Goal: Task Accomplishment & Management: Manage account settings

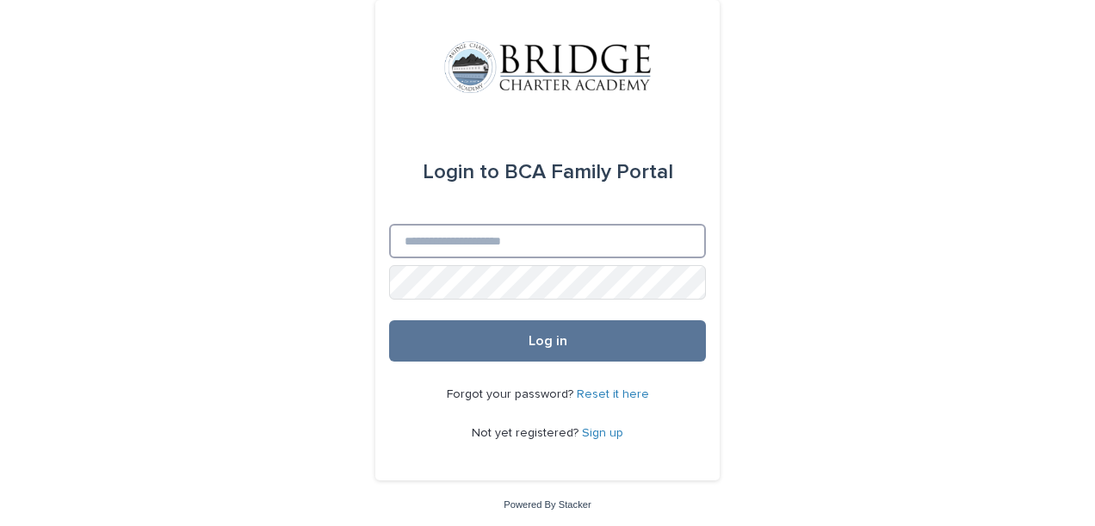
click at [522, 246] on input "Email" at bounding box center [547, 241] width 317 height 34
type input "*"
type input "**********"
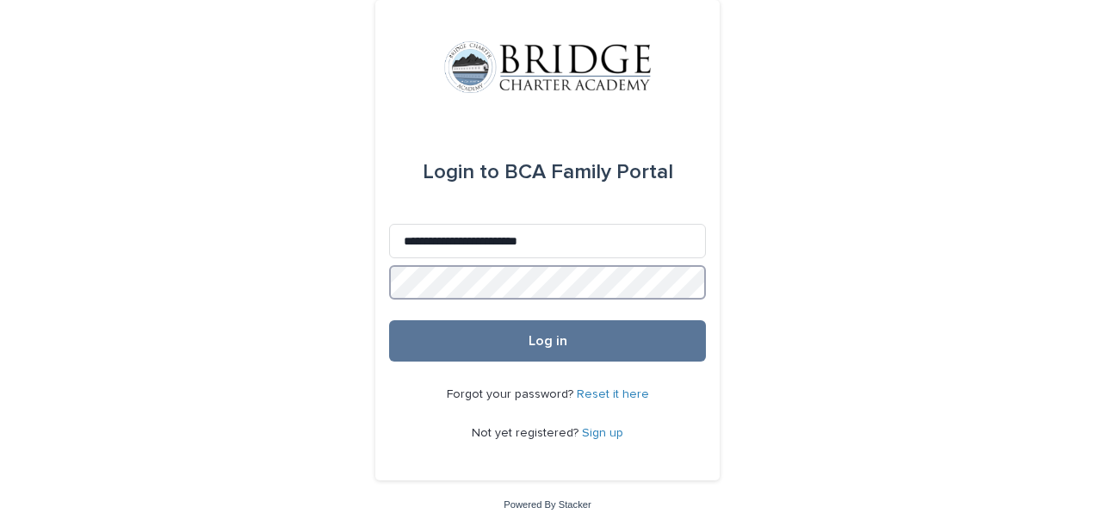
click at [389, 320] on button "Log in" at bounding box center [547, 340] width 317 height 41
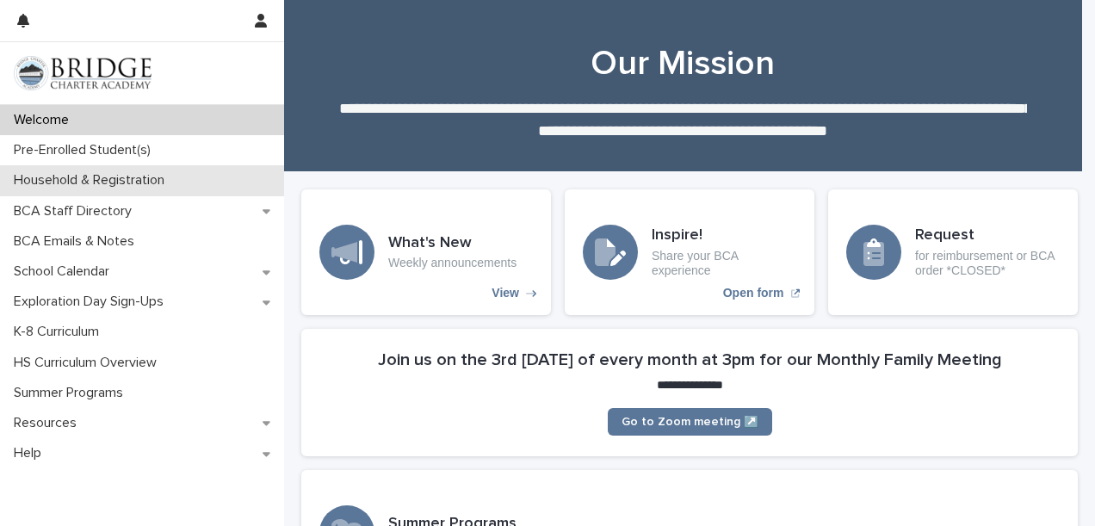
click at [131, 184] on p "Household & Registration" at bounding box center [92, 180] width 171 height 16
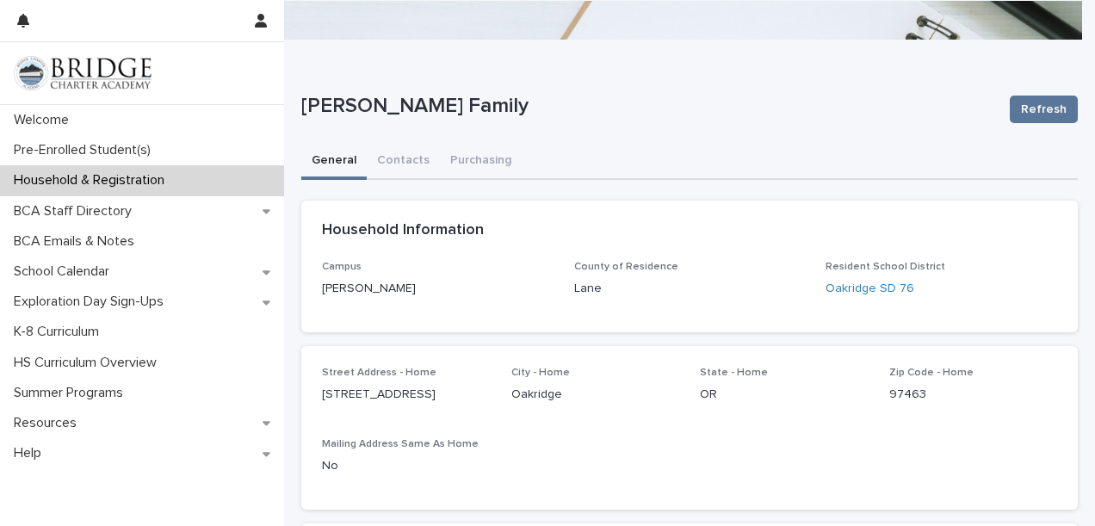
scroll to position [125, 0]
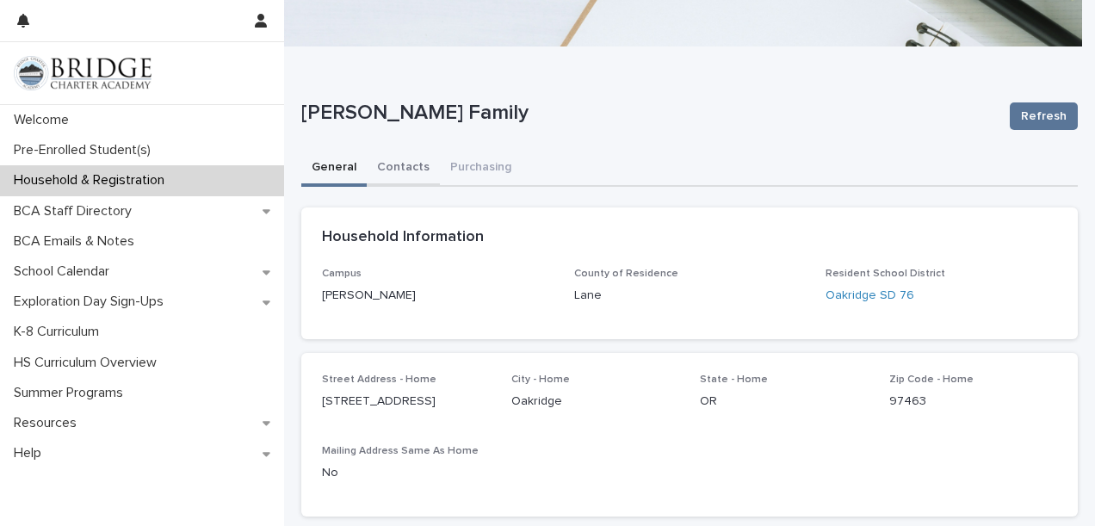
click at [398, 165] on button "Contacts" at bounding box center [403, 169] width 73 height 36
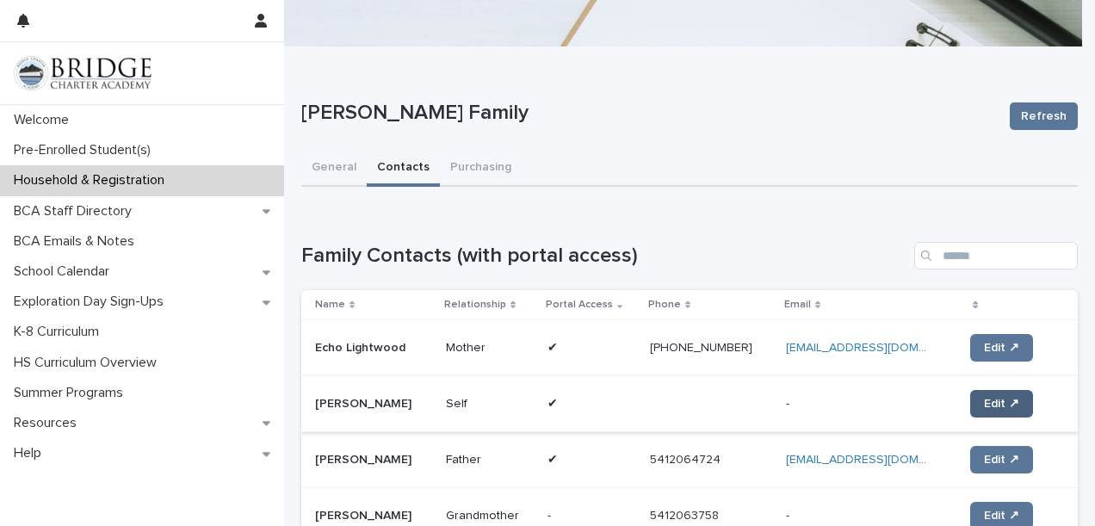
click at [987, 394] on link "Edit ↗" at bounding box center [1001, 404] width 63 height 28
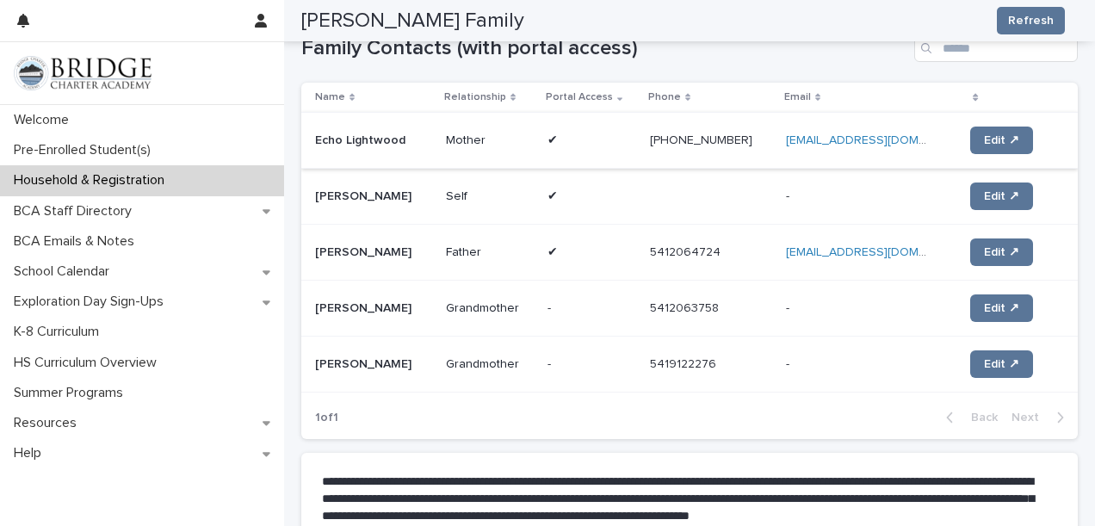
scroll to position [334, 0]
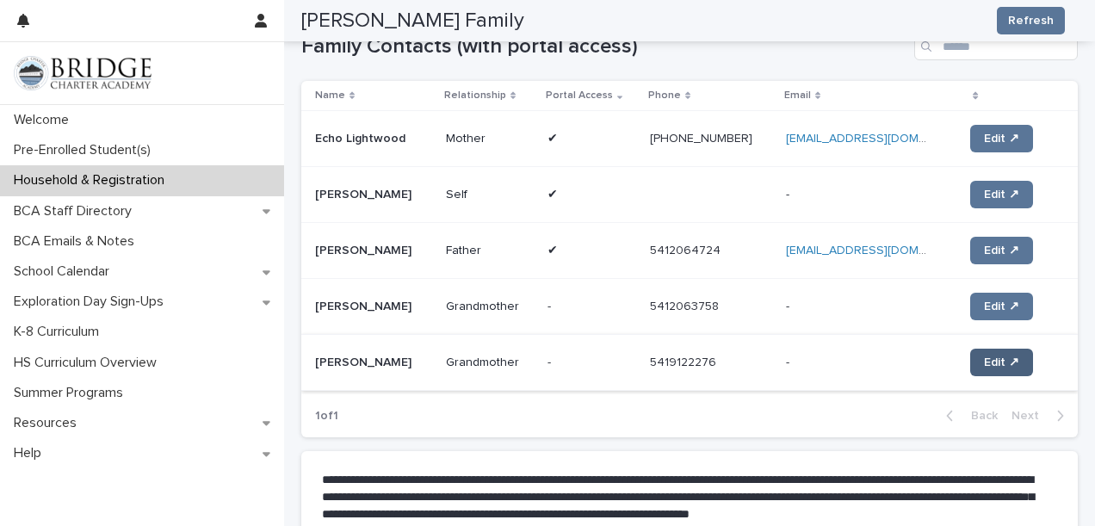
click at [984, 363] on span "Edit ↗" at bounding box center [1001, 362] width 35 height 12
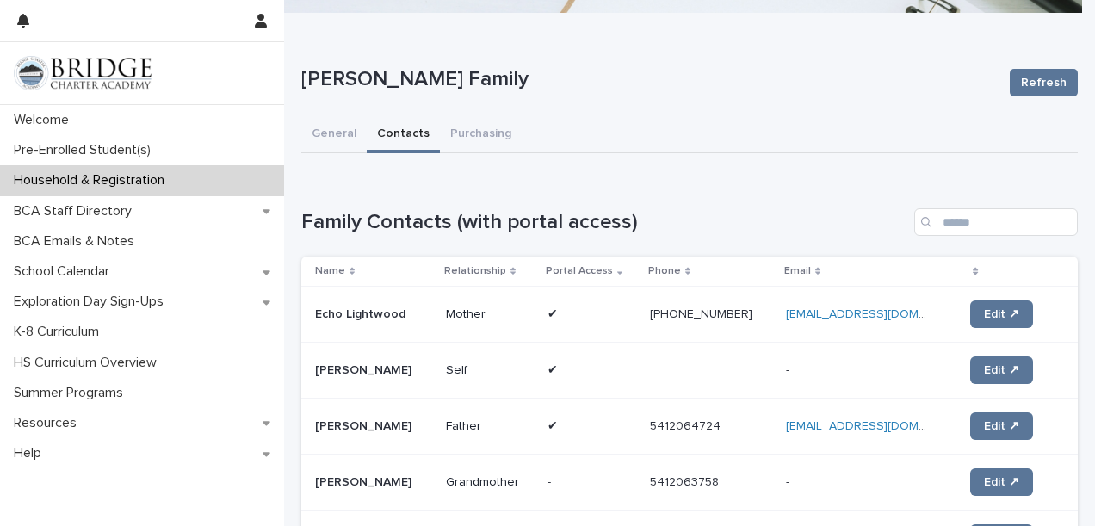
scroll to position [155, 0]
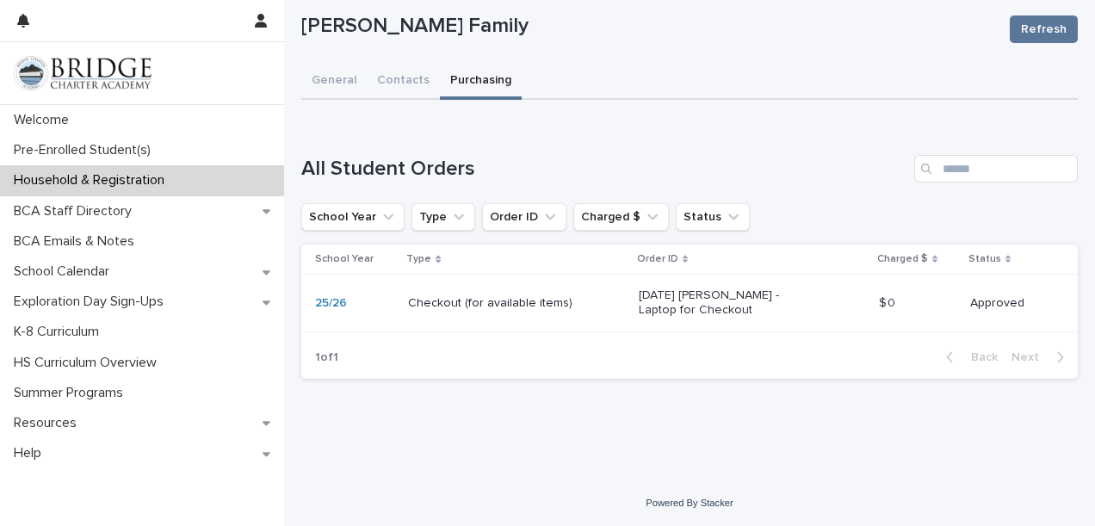
scroll to position [213, 0]
click at [762, 300] on p "07/30/2025 Auren Reed - Laptop for Checkout" at bounding box center [725, 302] width 172 height 29
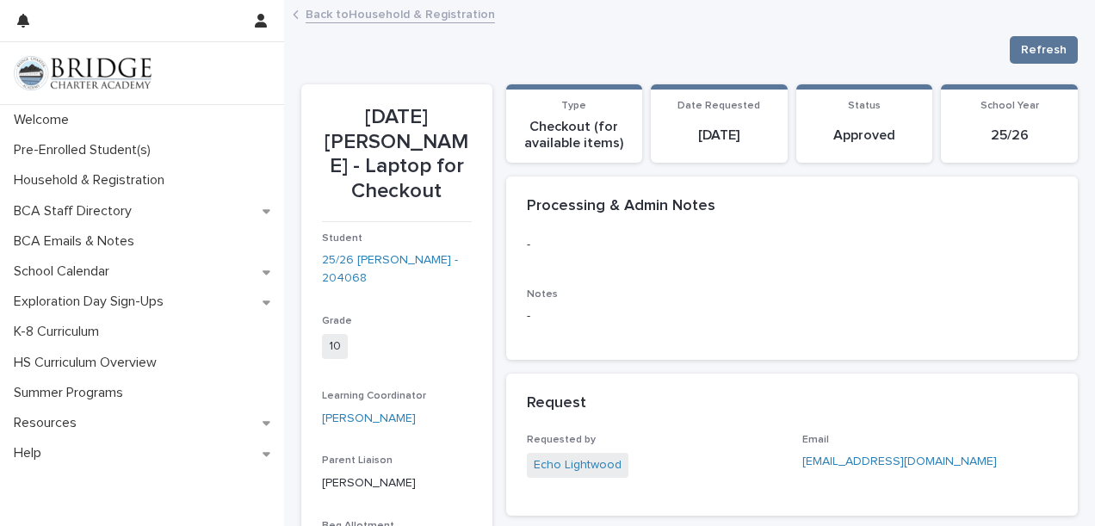
click at [446, 13] on link "Back to Household & Registration" at bounding box center [400, 13] width 189 height 20
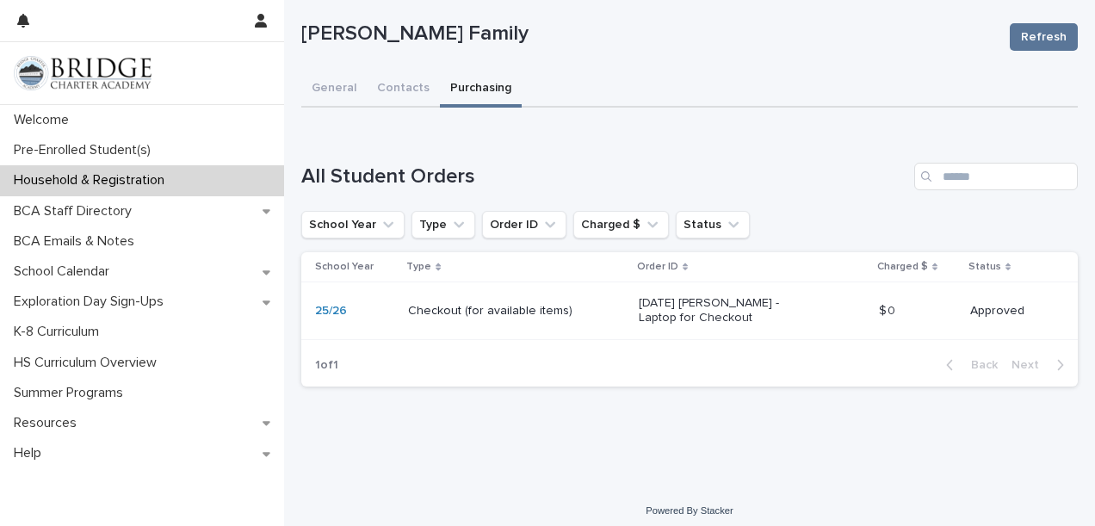
scroll to position [213, 0]
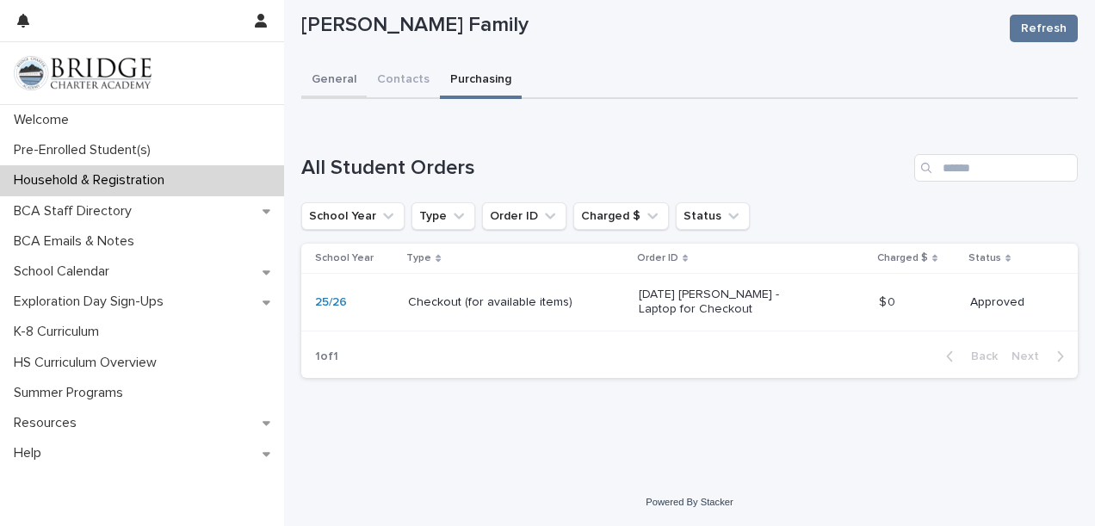
click at [335, 73] on div "**********" at bounding box center [689, 227] width 776 height 329
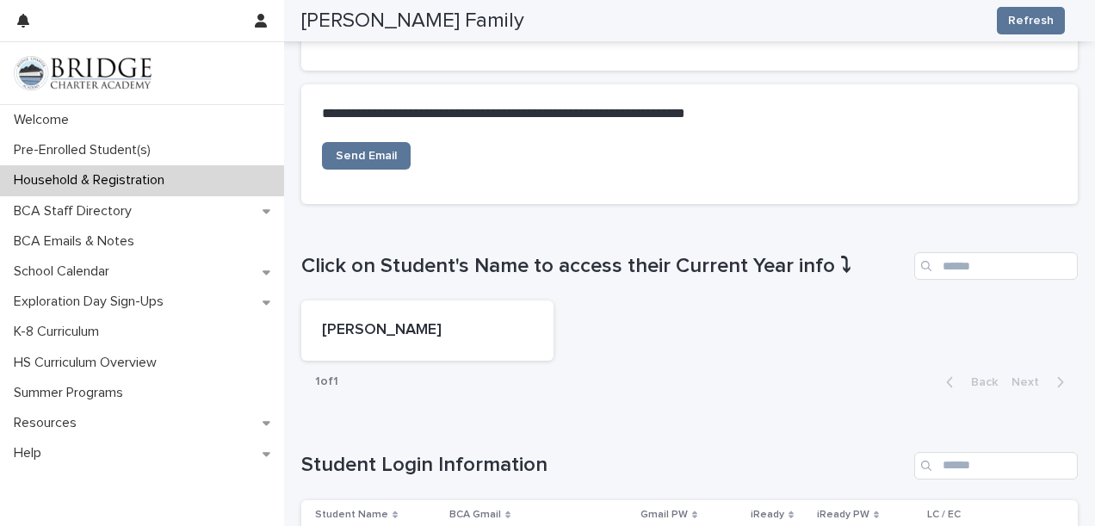
scroll to position [711, 0]
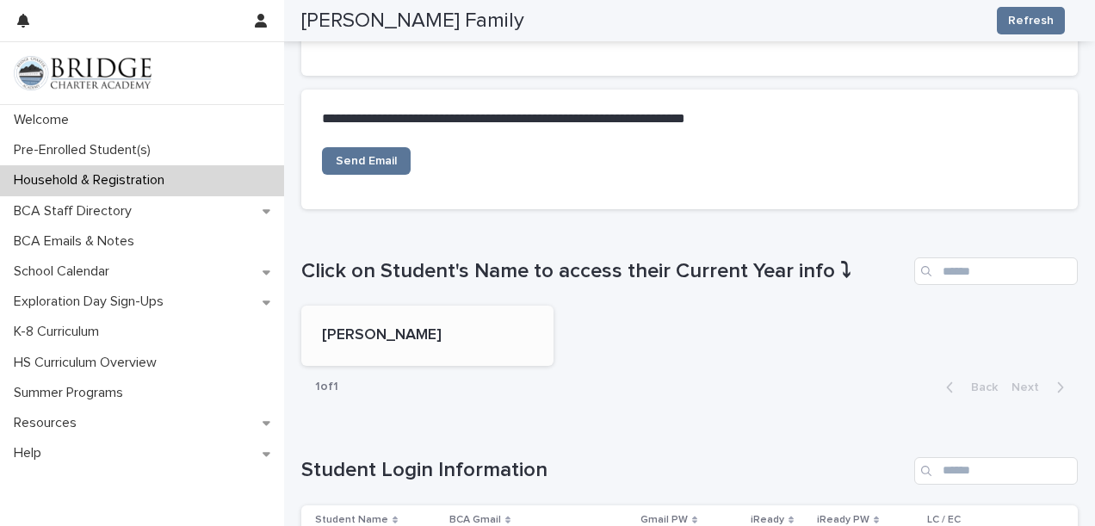
click at [399, 332] on p "[PERSON_NAME]" at bounding box center [427, 335] width 211 height 19
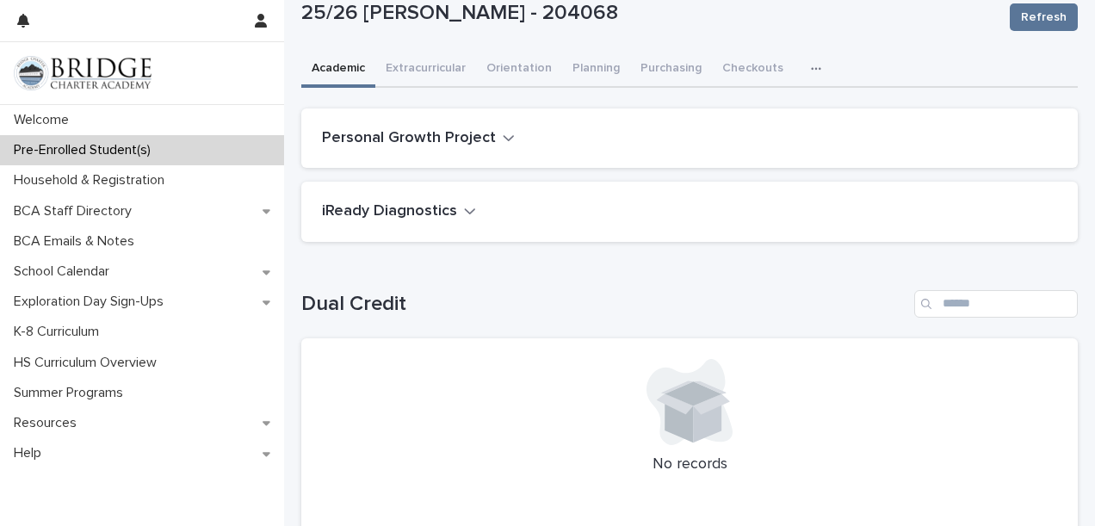
scroll to position [127, 0]
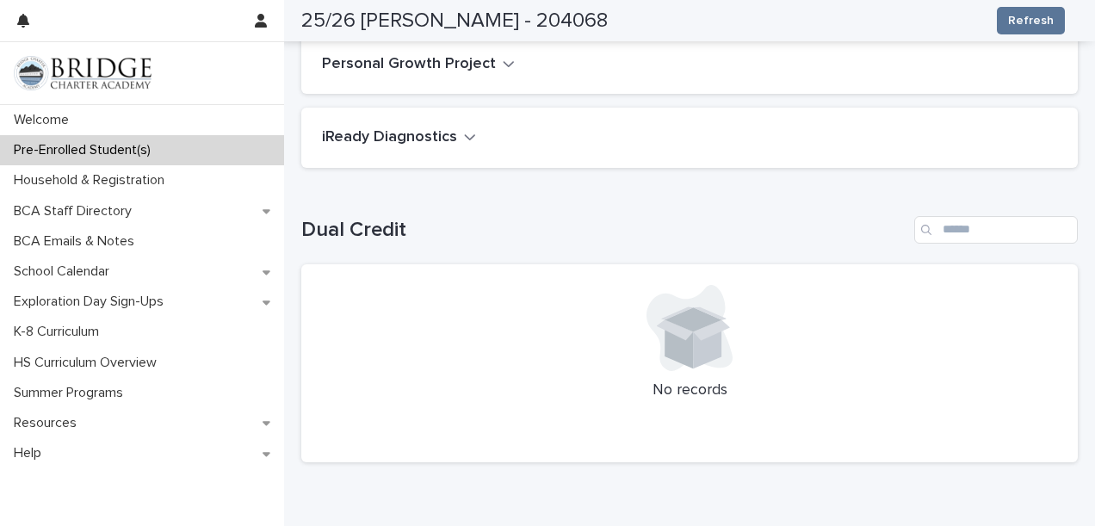
click at [463, 208] on div "Loading... Saving… Dual Credit No records" at bounding box center [689, 329] width 776 height 294
click at [464, 138] on icon "button" at bounding box center [470, 136] width 12 height 15
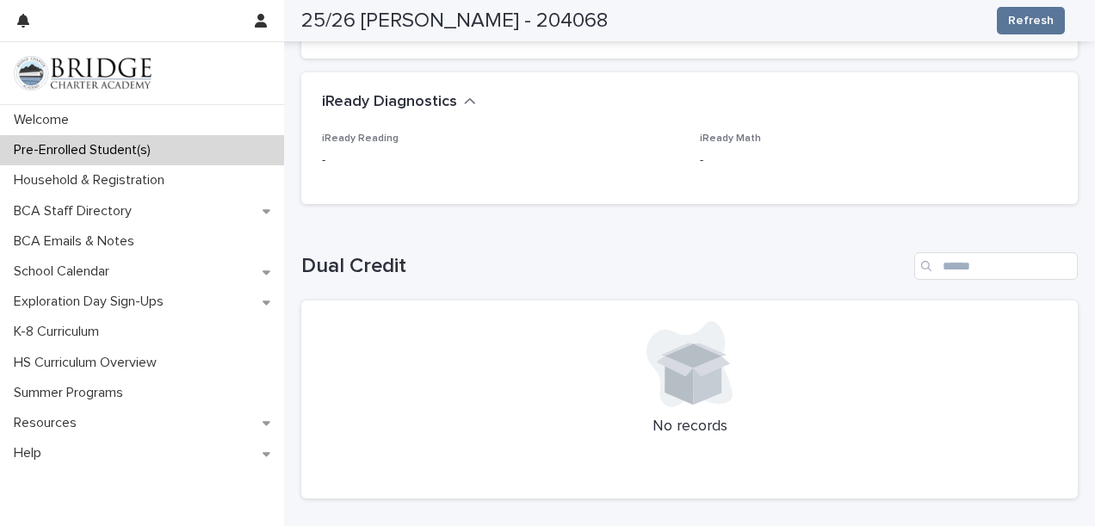
scroll to position [163, 0]
click at [466, 96] on icon "button" at bounding box center [470, 101] width 12 height 15
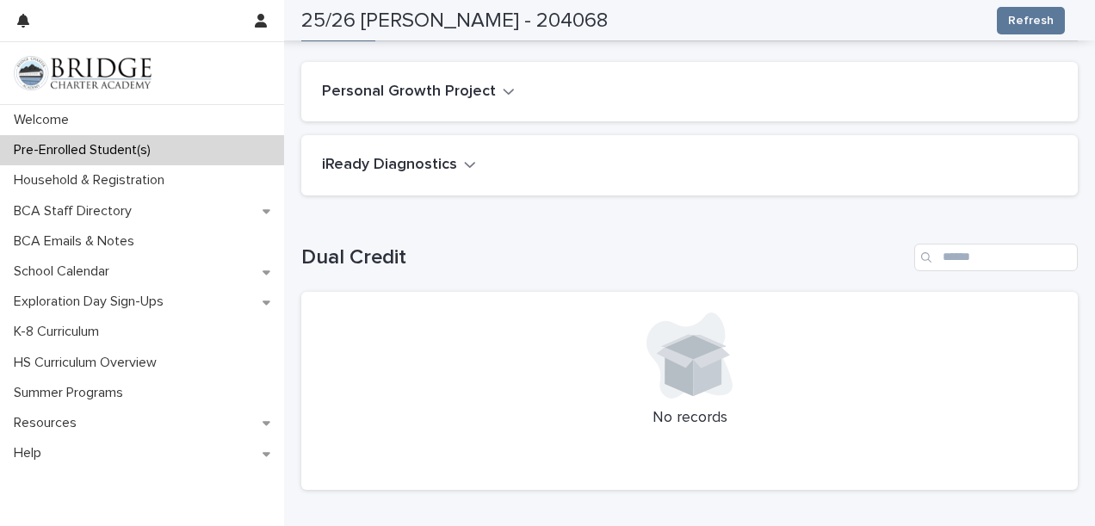
scroll to position [59, 0]
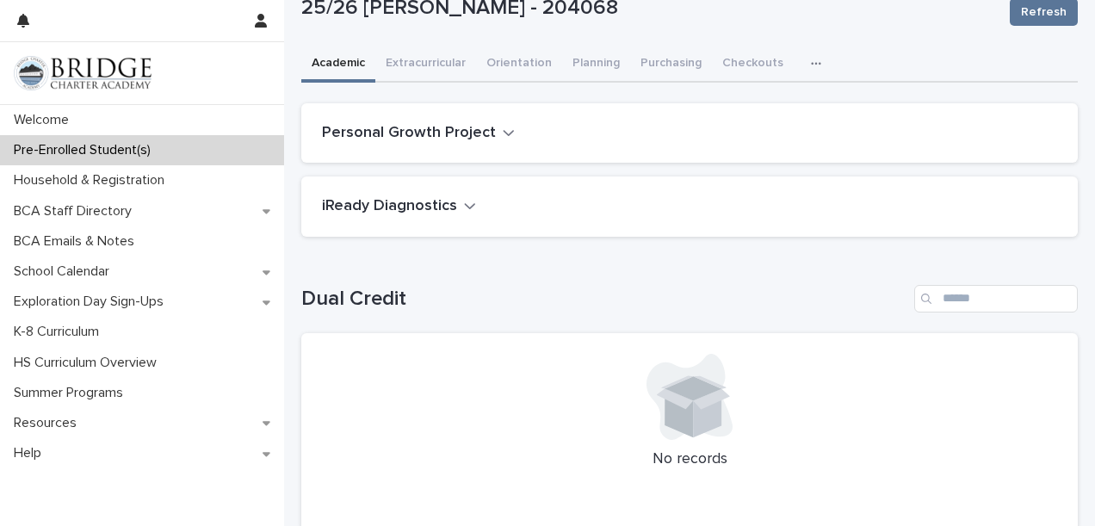
click at [507, 136] on icon "button" at bounding box center [509, 132] width 12 height 15
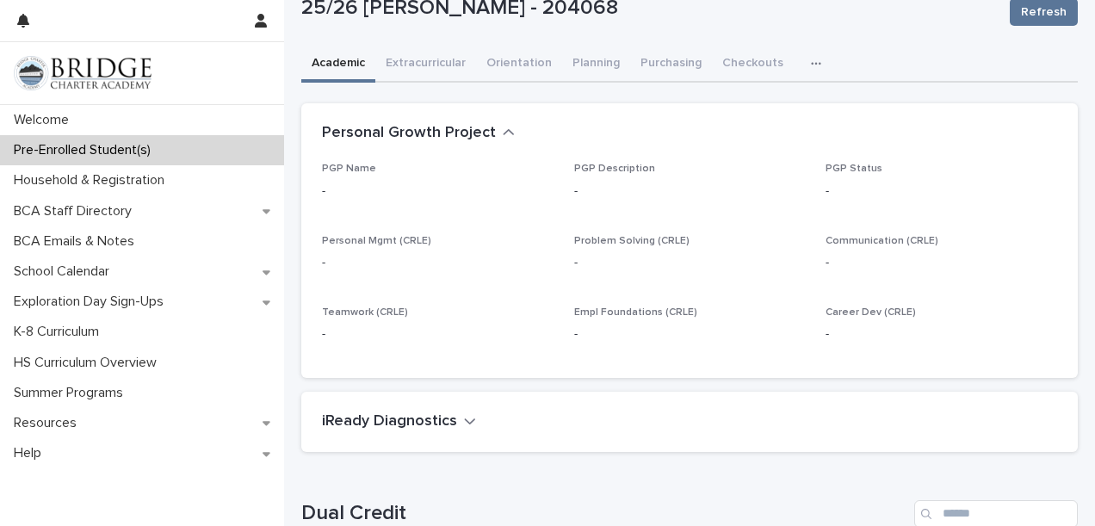
scroll to position [53, 0]
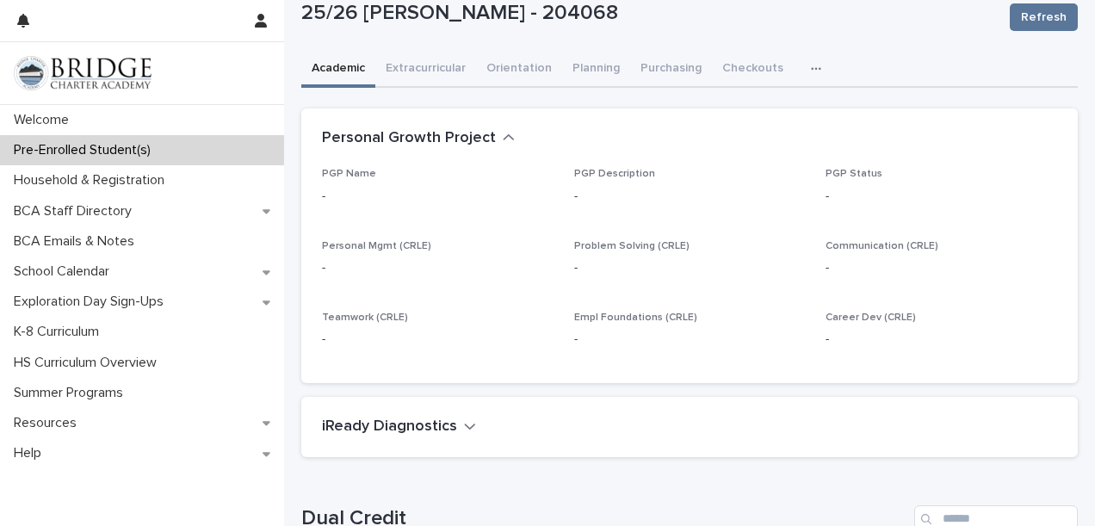
click at [504, 136] on icon "button" at bounding box center [509, 137] width 10 height 6
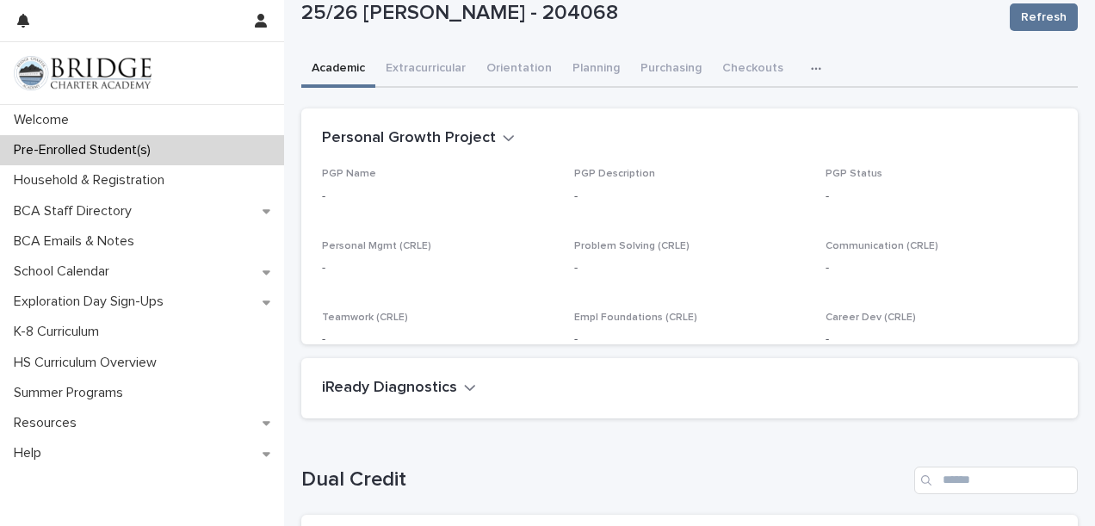
scroll to position [0, 0]
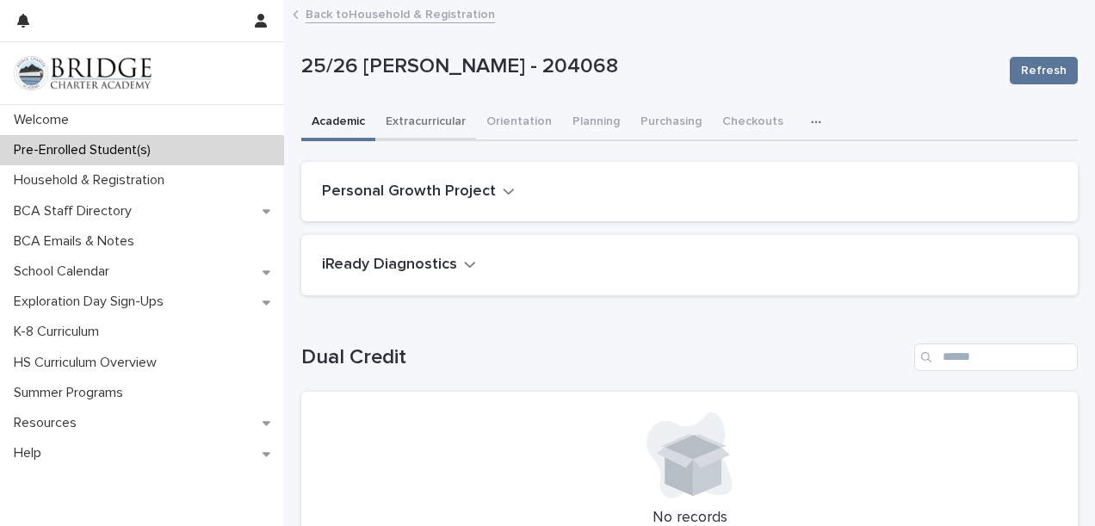
click at [424, 115] on button "Extracurricular" at bounding box center [425, 123] width 101 height 36
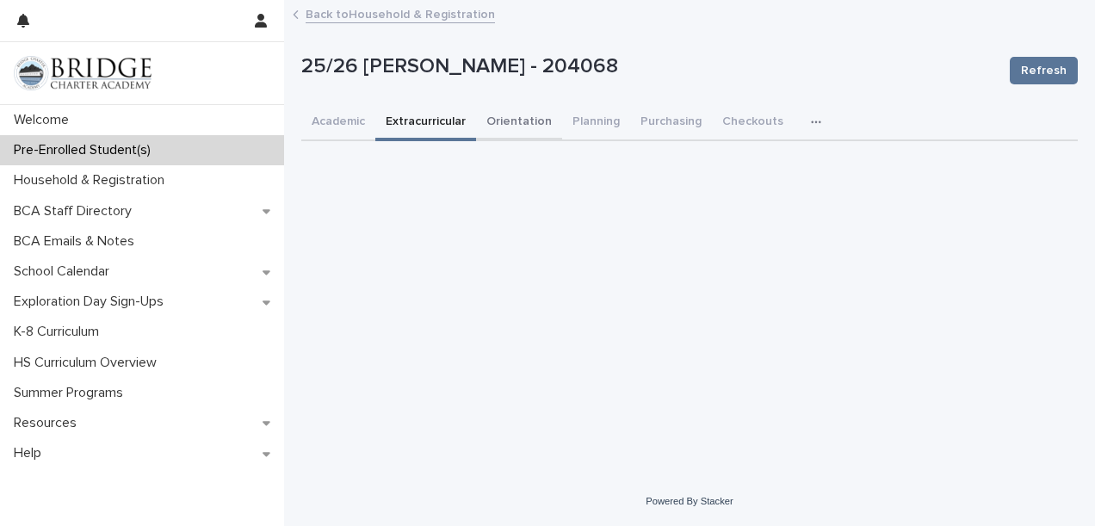
click at [520, 126] on button "Orientation" at bounding box center [519, 123] width 86 height 36
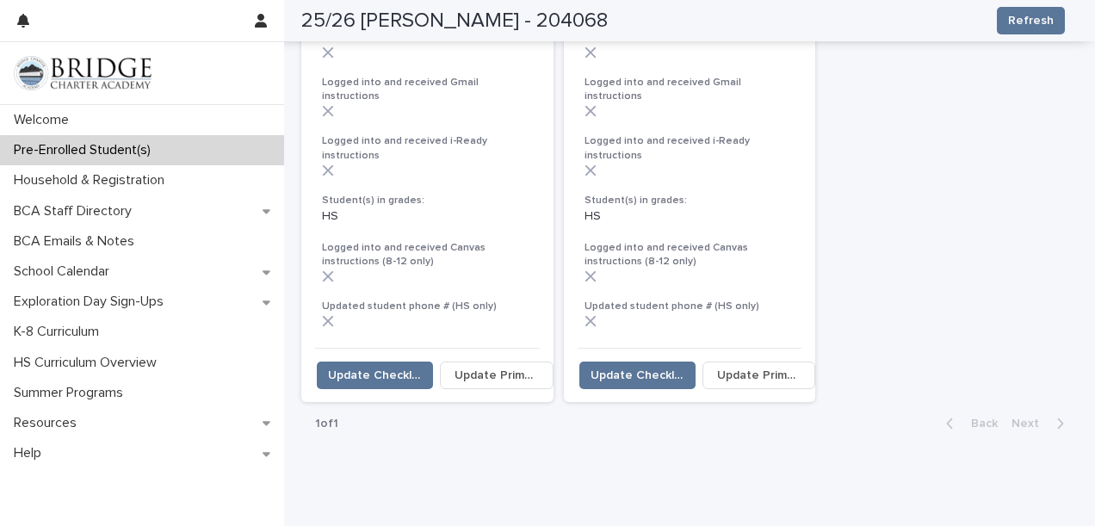
scroll to position [574, 0]
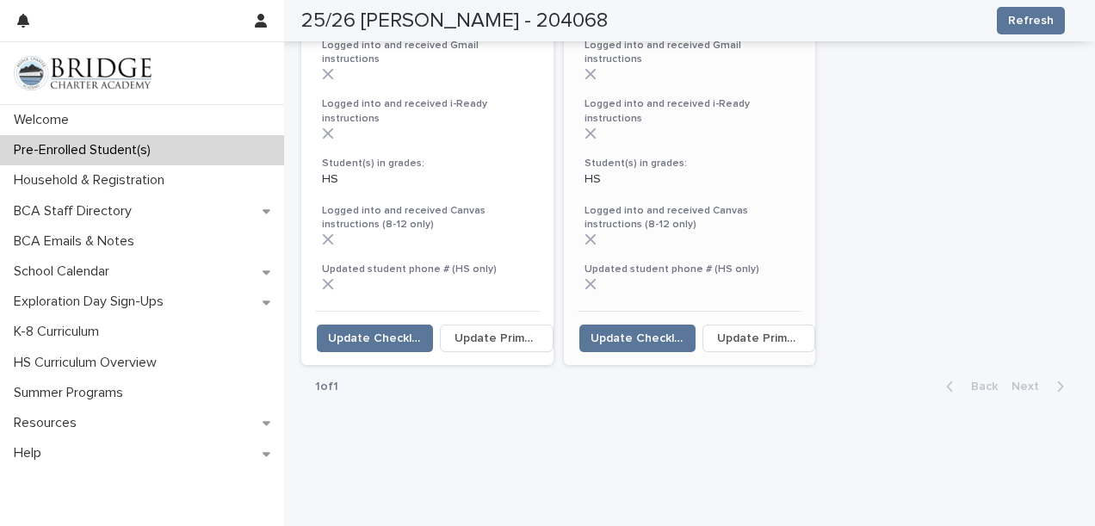
click at [766, 330] on span "Update Primary" at bounding box center [759, 338] width 84 height 17
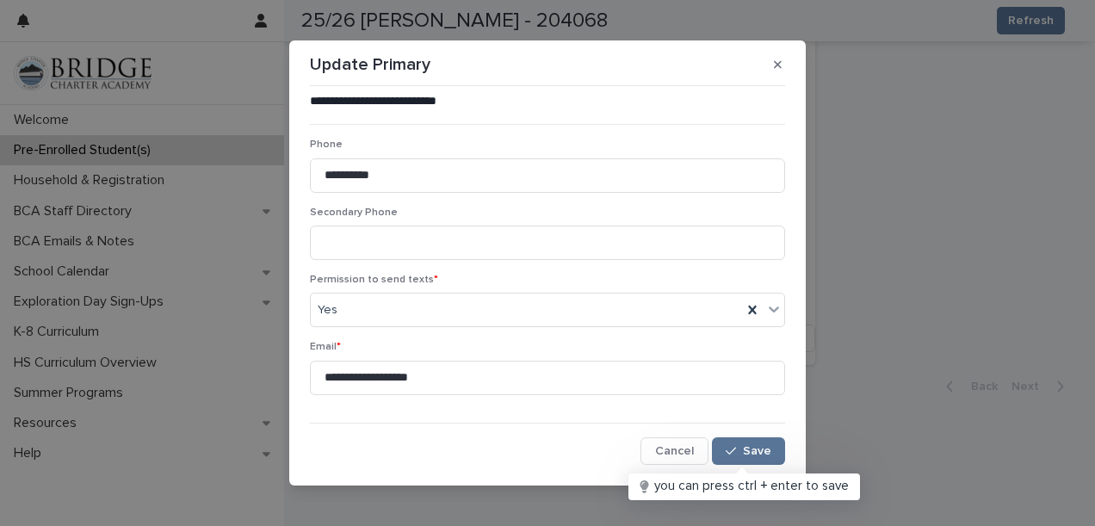
scroll to position [10, 0]
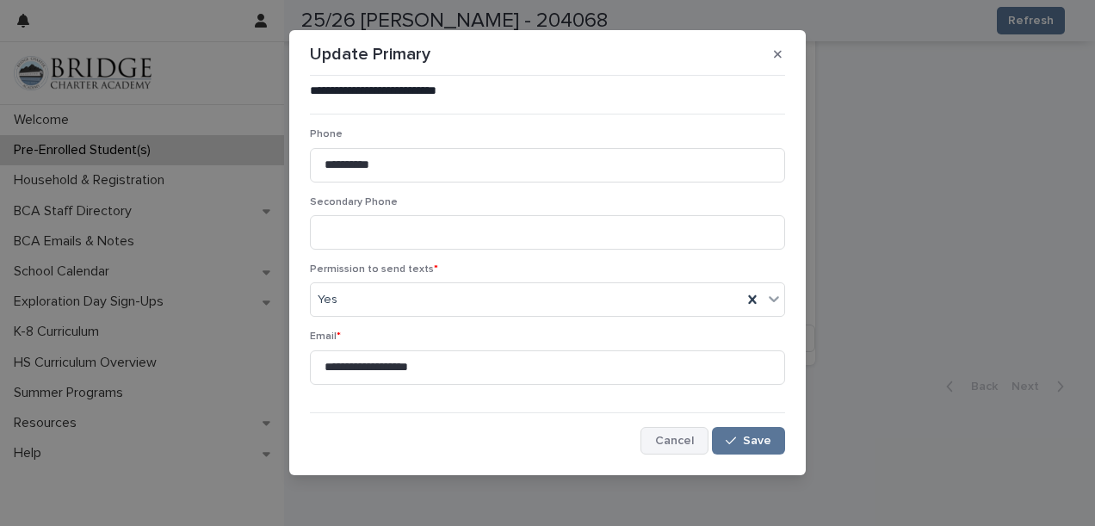
click at [675, 439] on span "Cancel" at bounding box center [674, 441] width 39 height 12
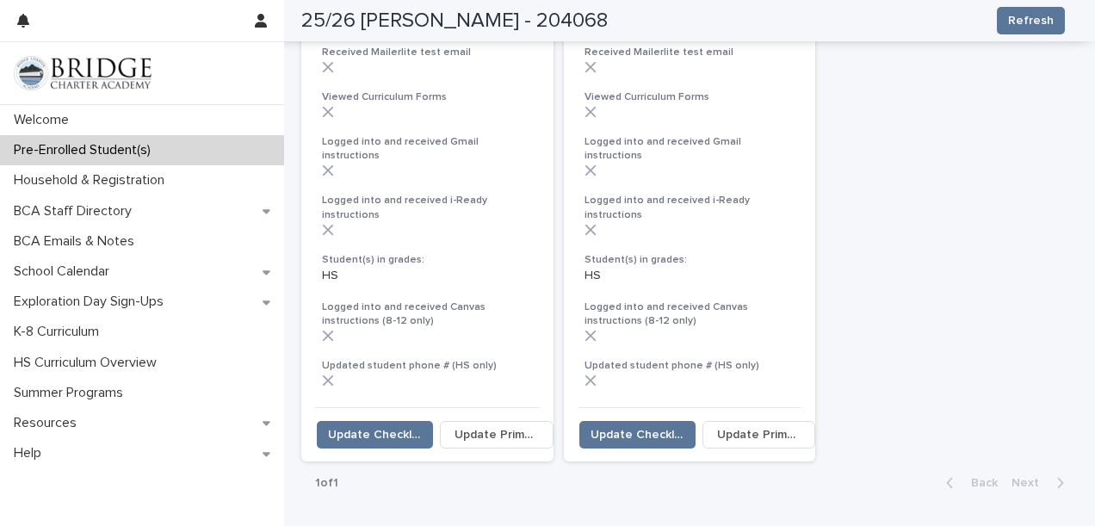
scroll to position [471, 0]
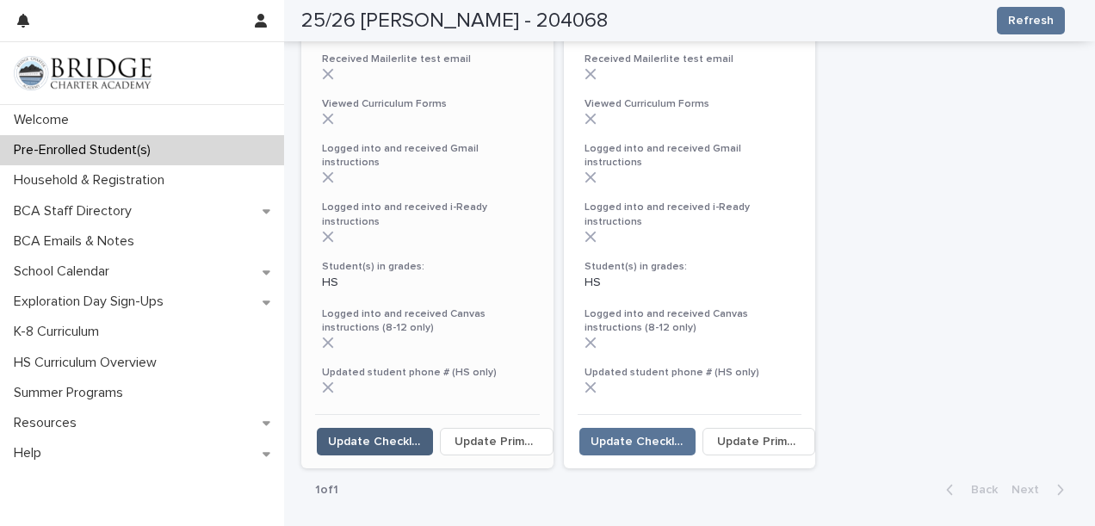
click at [390, 433] on span "Update Checklist" at bounding box center [375, 441] width 94 height 17
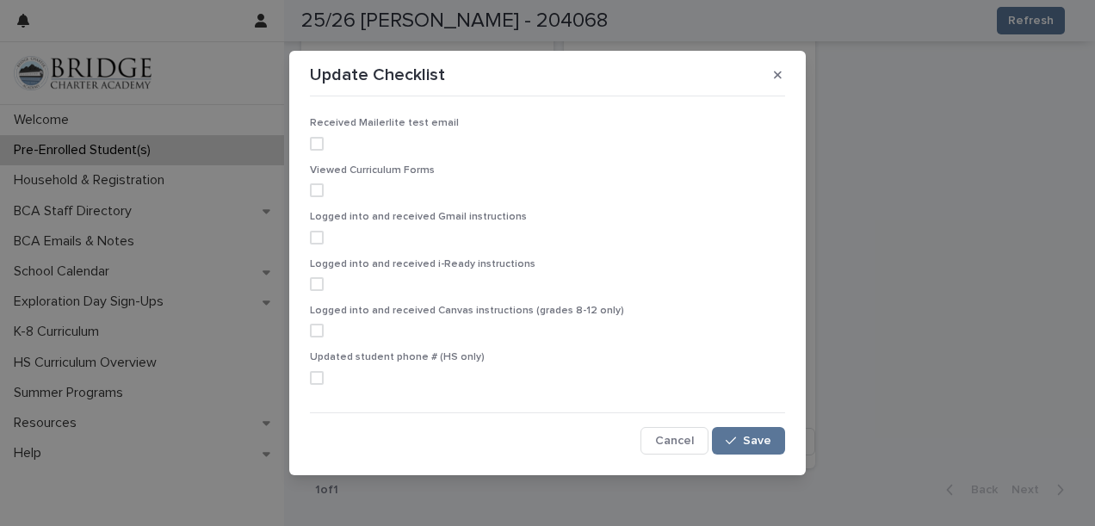
scroll to position [0, 0]
click at [663, 449] on button "Cancel" at bounding box center [674, 441] width 68 height 28
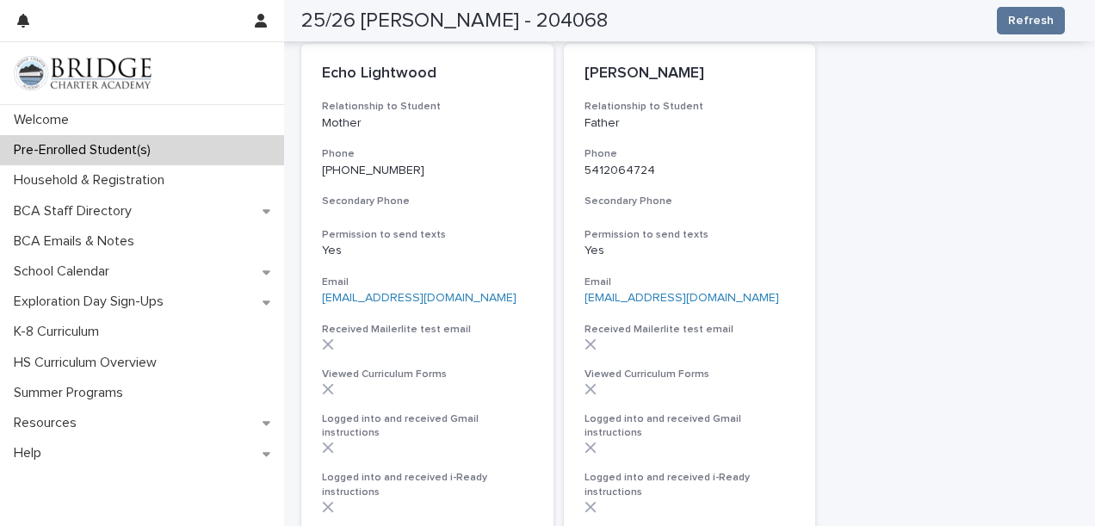
scroll to position [130, 0]
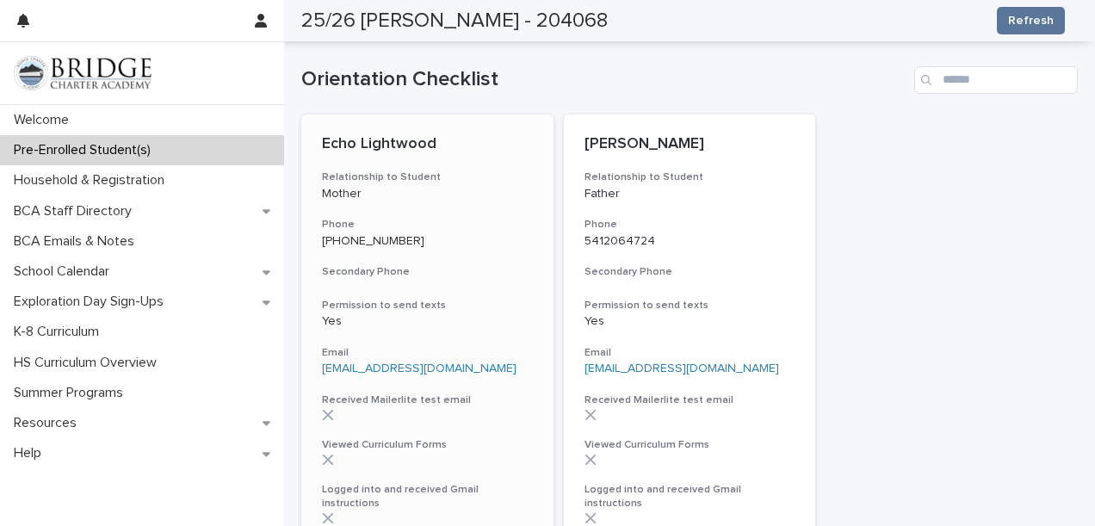
click at [461, 143] on p "Echo Lightwood" at bounding box center [427, 144] width 211 height 19
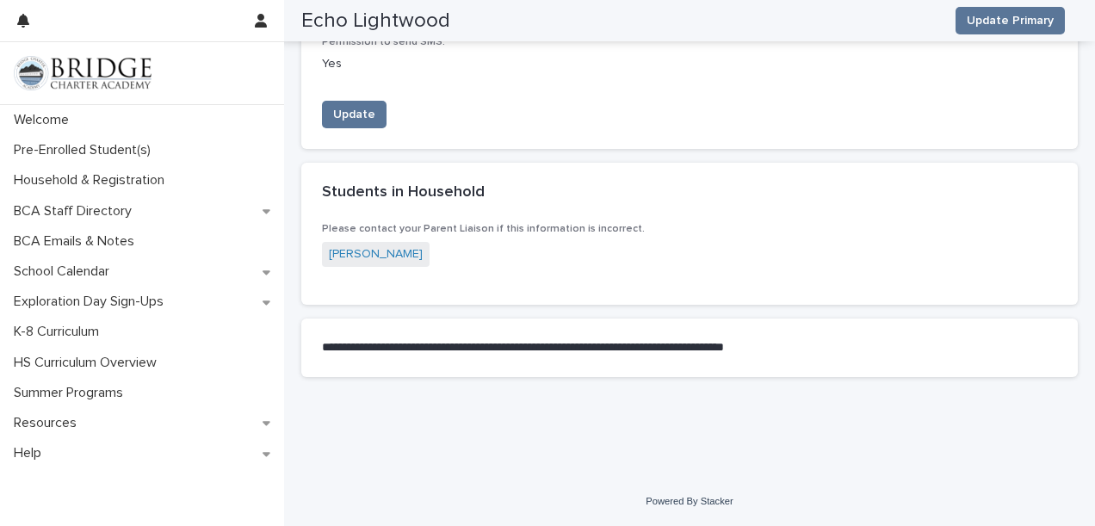
scroll to position [884, 0]
click at [366, 251] on link "[PERSON_NAME]" at bounding box center [376, 254] width 94 height 18
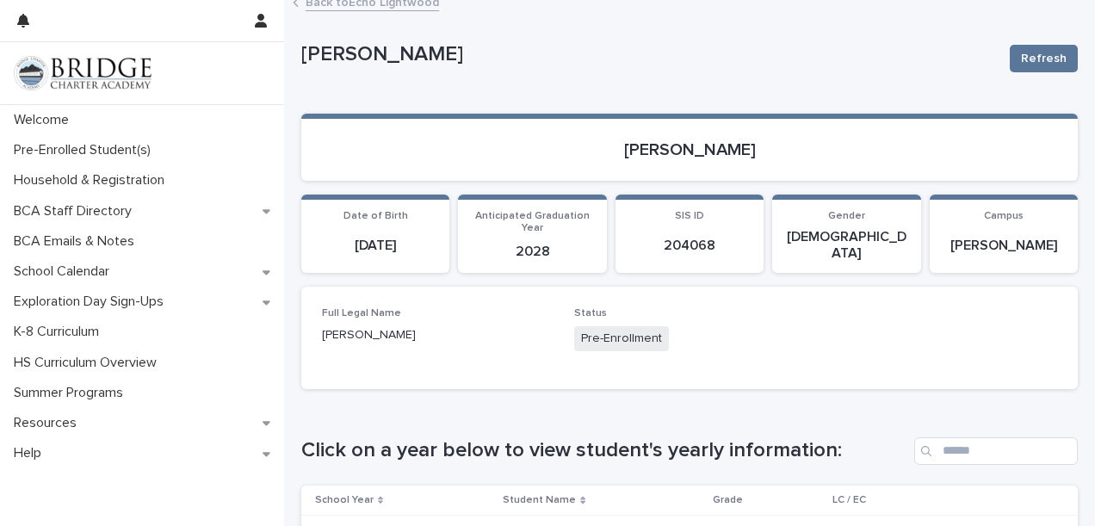
scroll to position [9, 0]
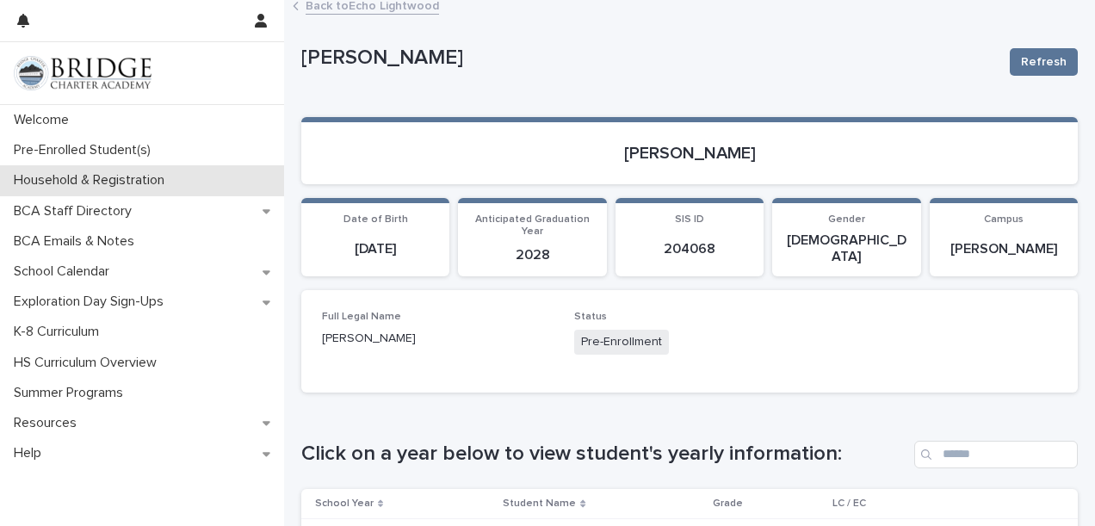
click at [133, 179] on p "Household & Registration" at bounding box center [92, 180] width 171 height 16
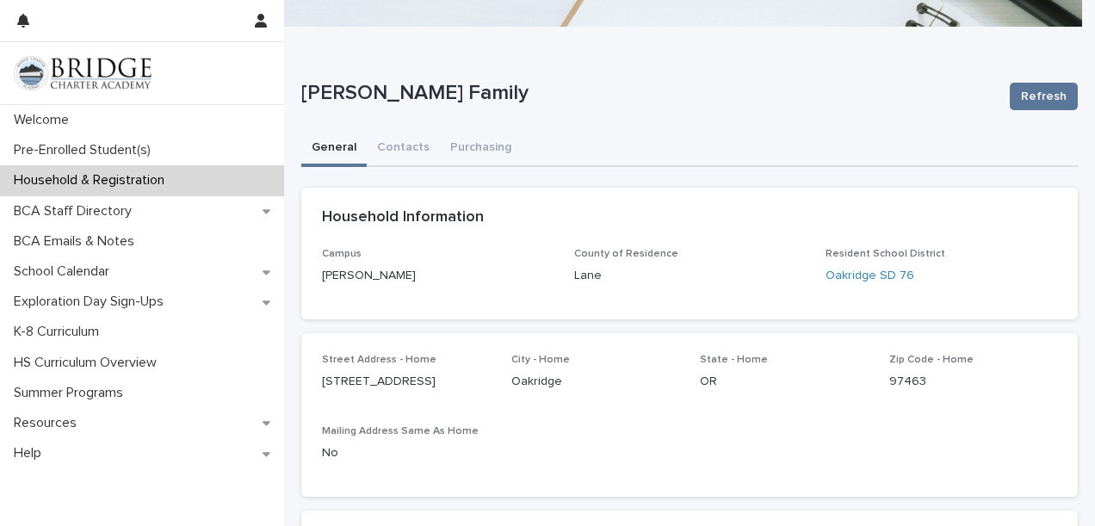
scroll to position [141, 0]
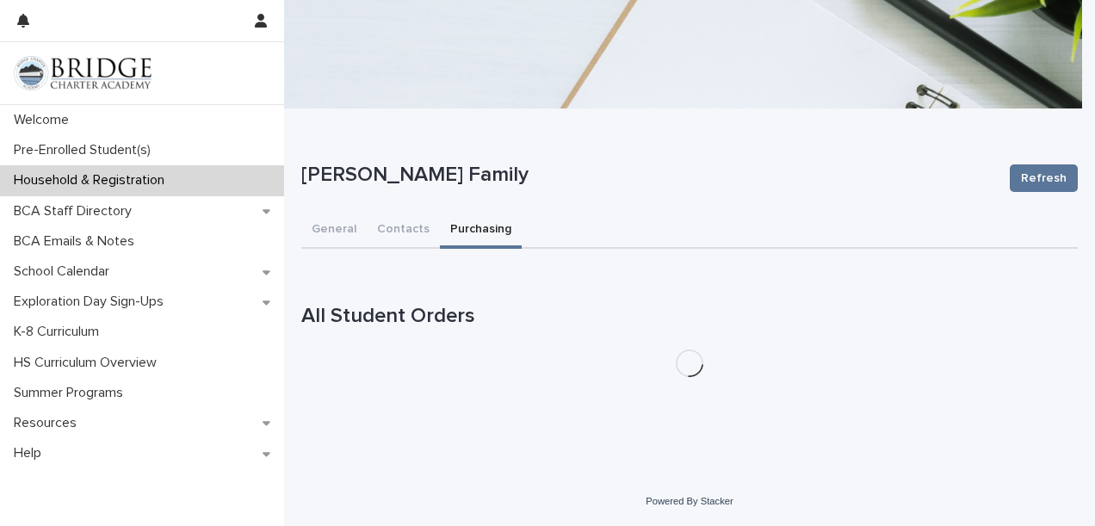
scroll to position [62, 0]
click at [382, 234] on button "Contacts" at bounding box center [403, 231] width 73 height 36
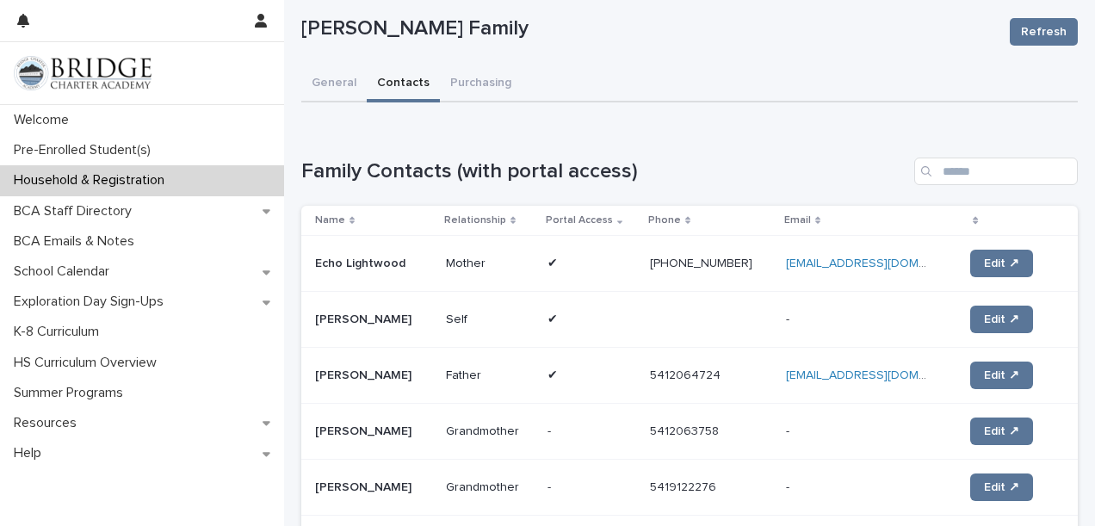
scroll to position [239, 0]
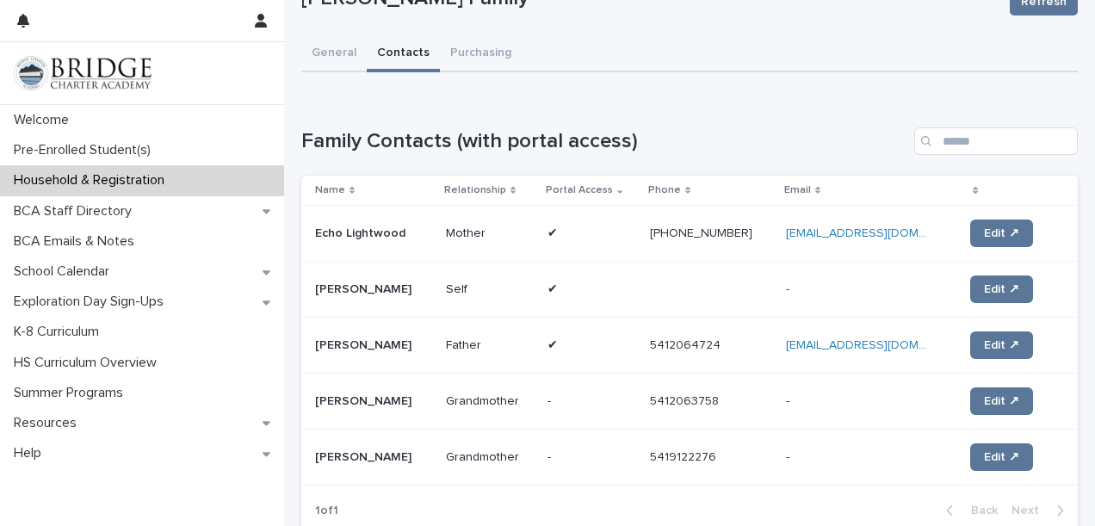
click at [605, 285] on p at bounding box center [591, 289] width 89 height 15
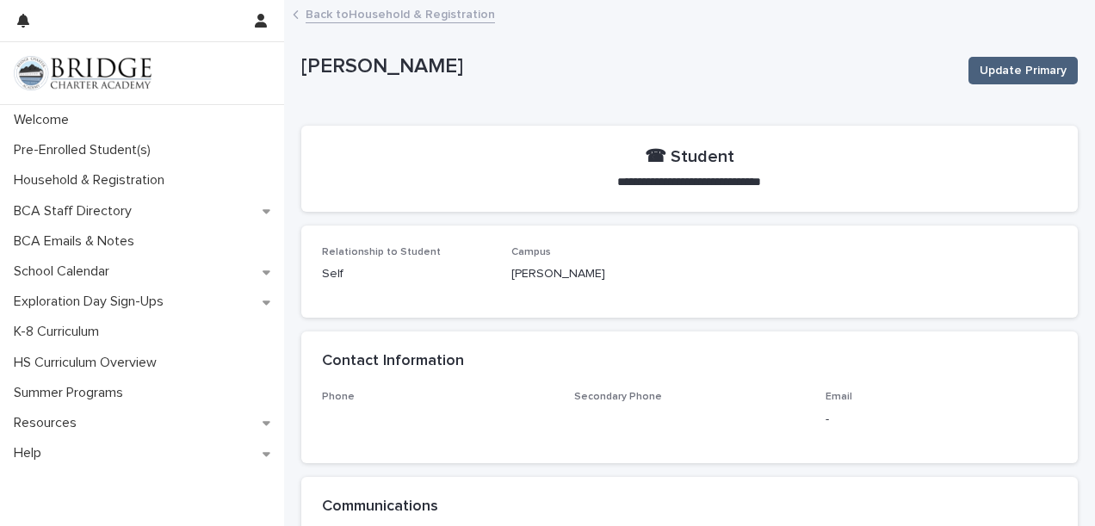
click at [1012, 59] on button "Update Primary" at bounding box center [1022, 71] width 109 height 28
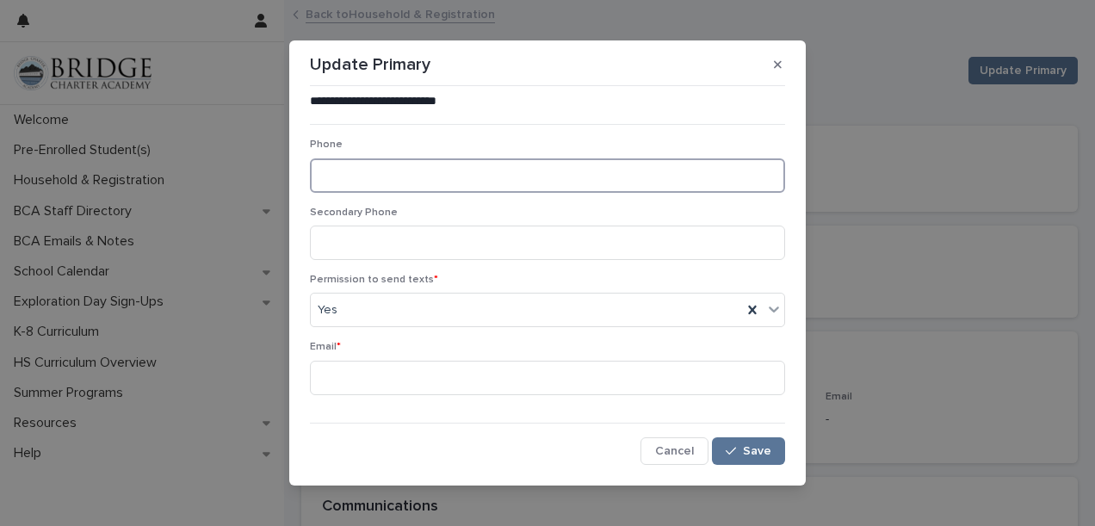
click at [720, 170] on input at bounding box center [547, 175] width 475 height 34
type input "**********"
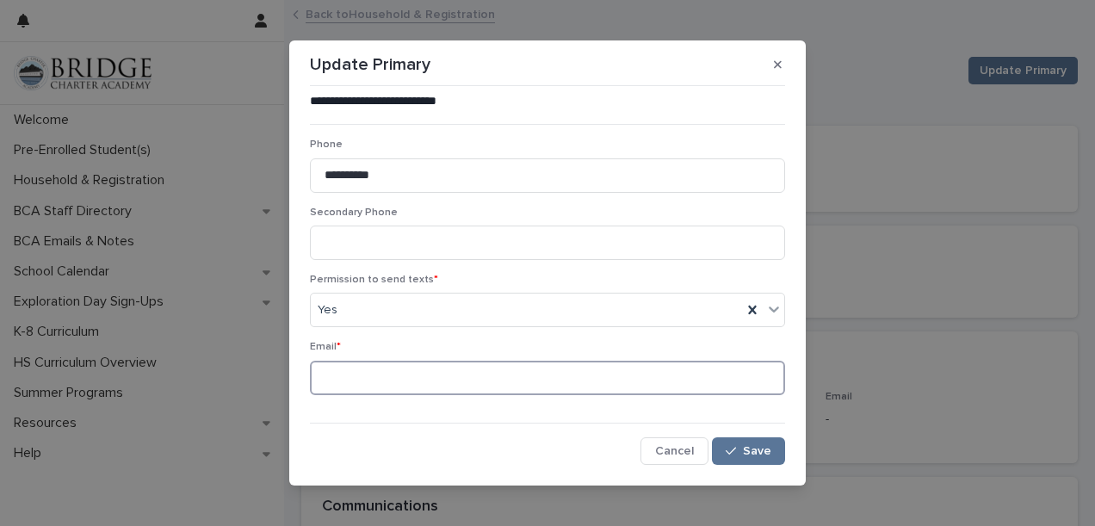
click at [606, 372] on input at bounding box center [547, 378] width 475 height 34
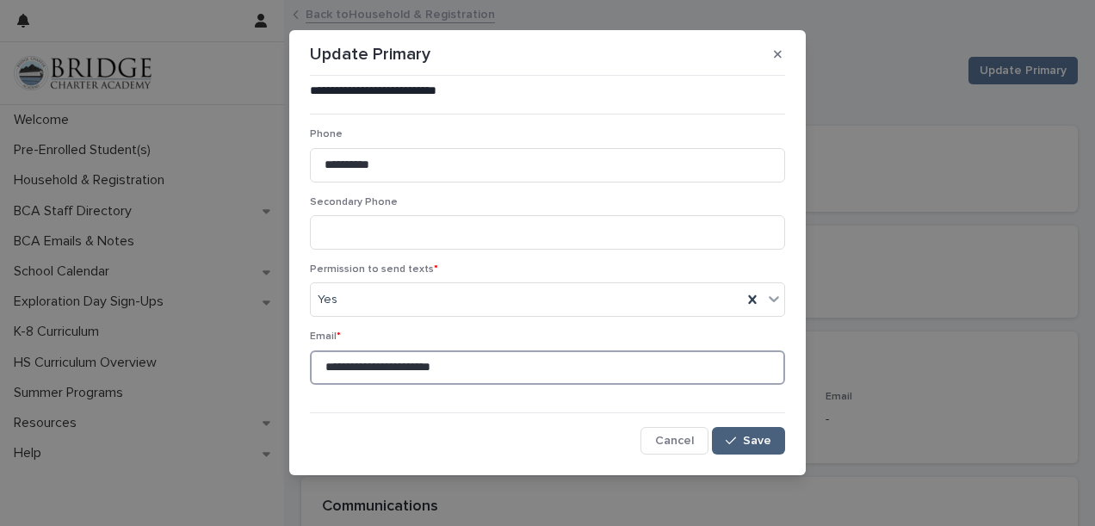
type input "**********"
click at [756, 442] on span "Save" at bounding box center [757, 441] width 28 height 12
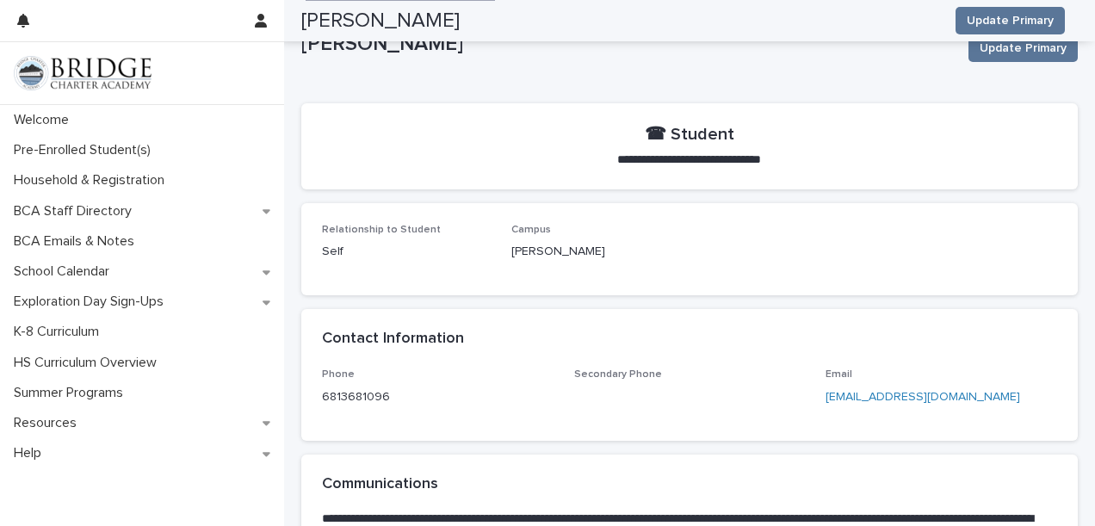
scroll to position [0, 0]
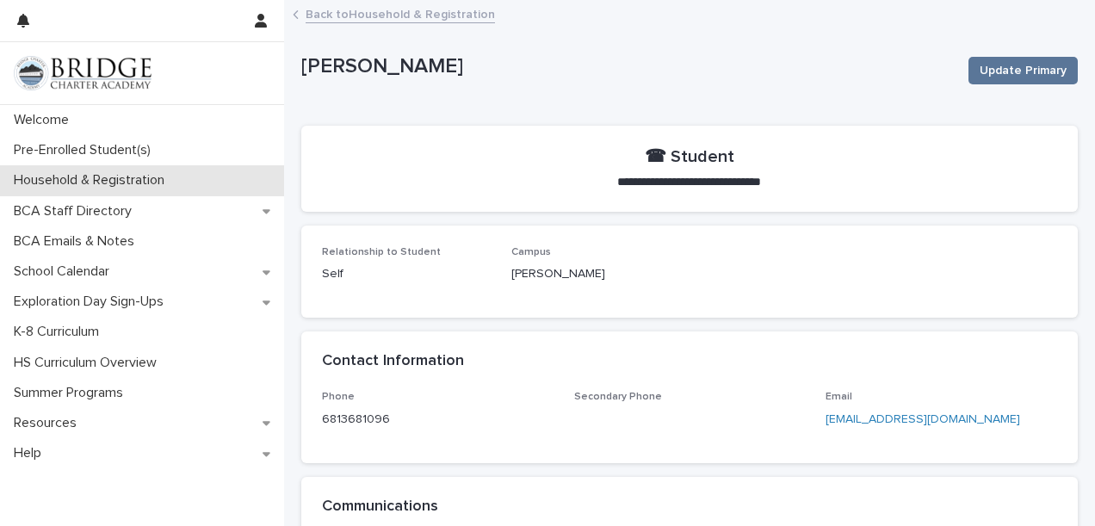
click at [120, 174] on p "Household & Registration" at bounding box center [92, 180] width 171 height 16
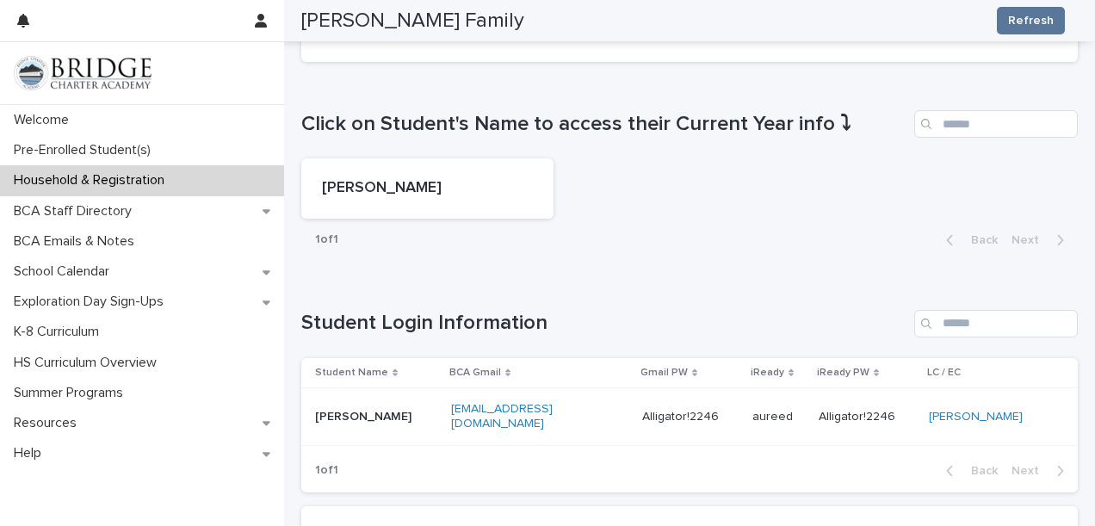
scroll to position [852, 0]
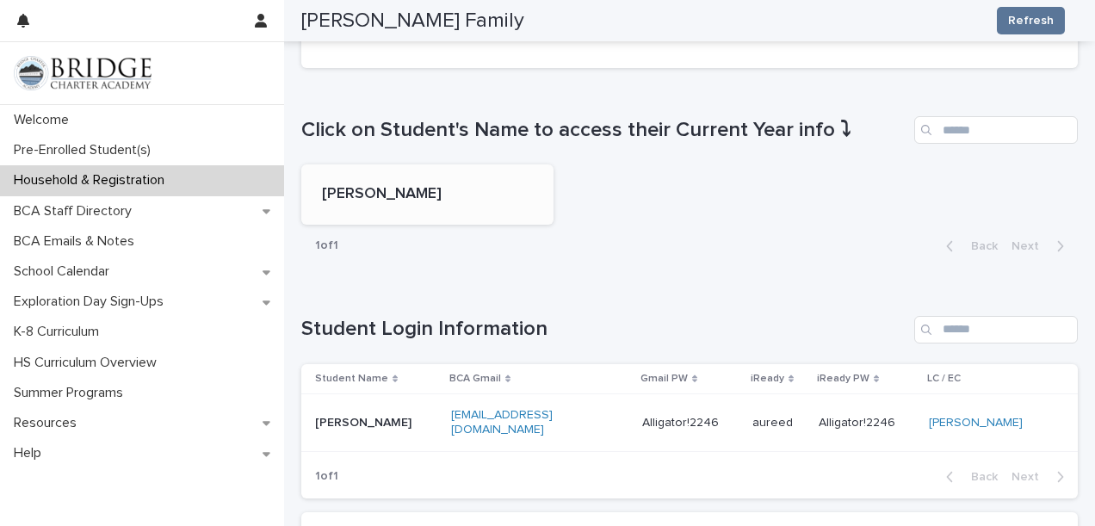
click at [431, 203] on p "[PERSON_NAME]" at bounding box center [427, 194] width 211 height 19
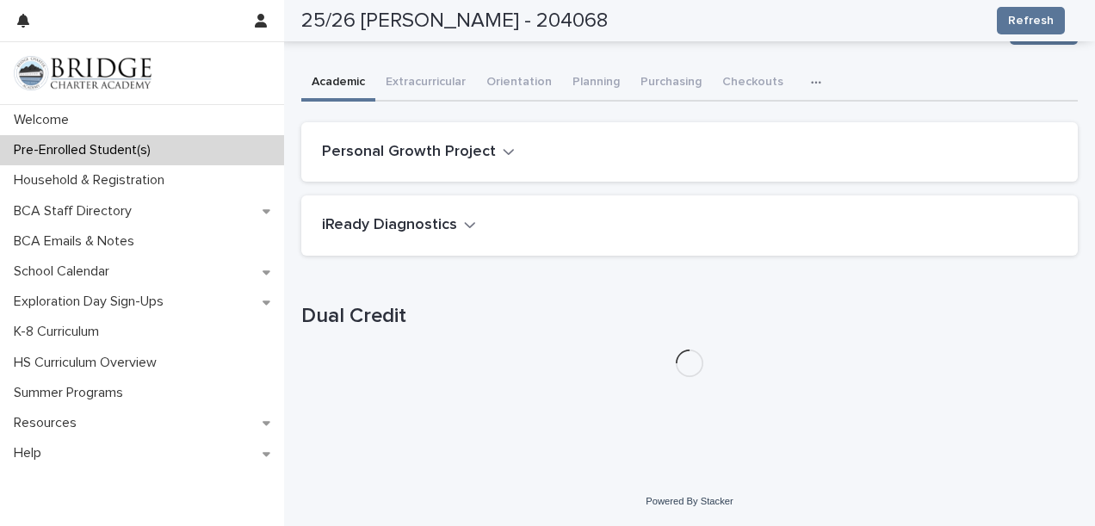
scroll to position [38, 0]
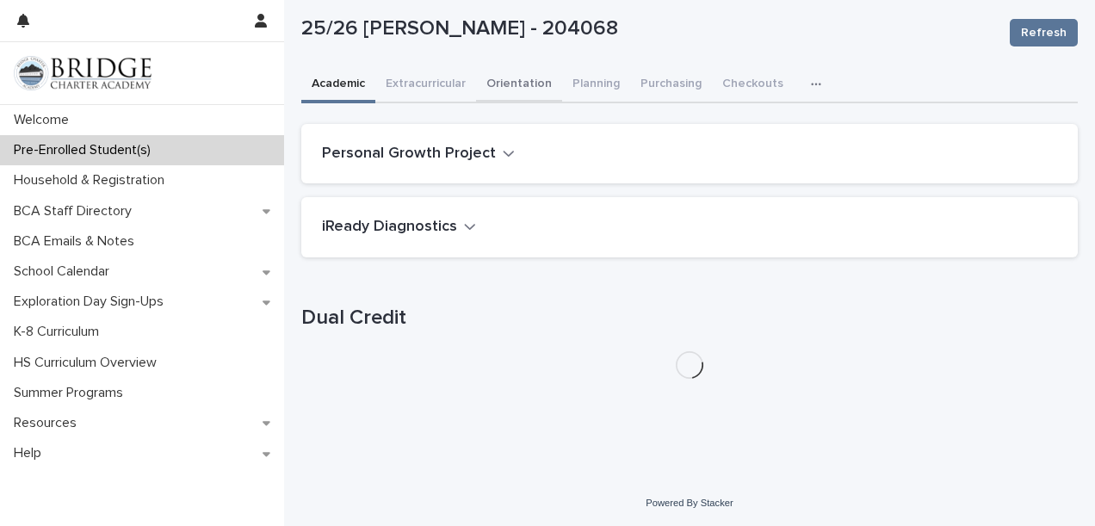
click at [515, 75] on div "**********" at bounding box center [689, 178] width 776 height 429
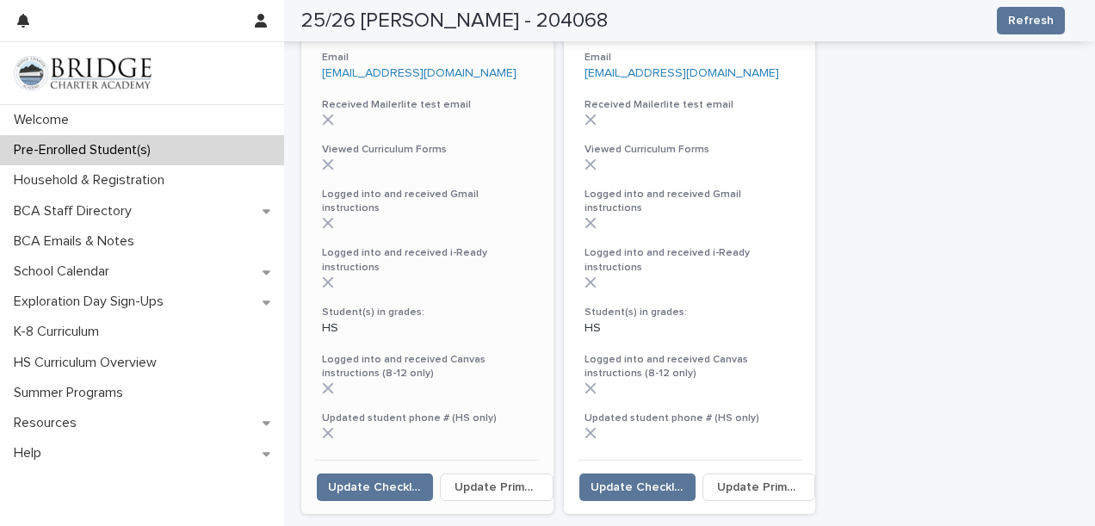
scroll to position [427, 0]
click at [398, 477] on span "Update Checklist" at bounding box center [375, 485] width 94 height 17
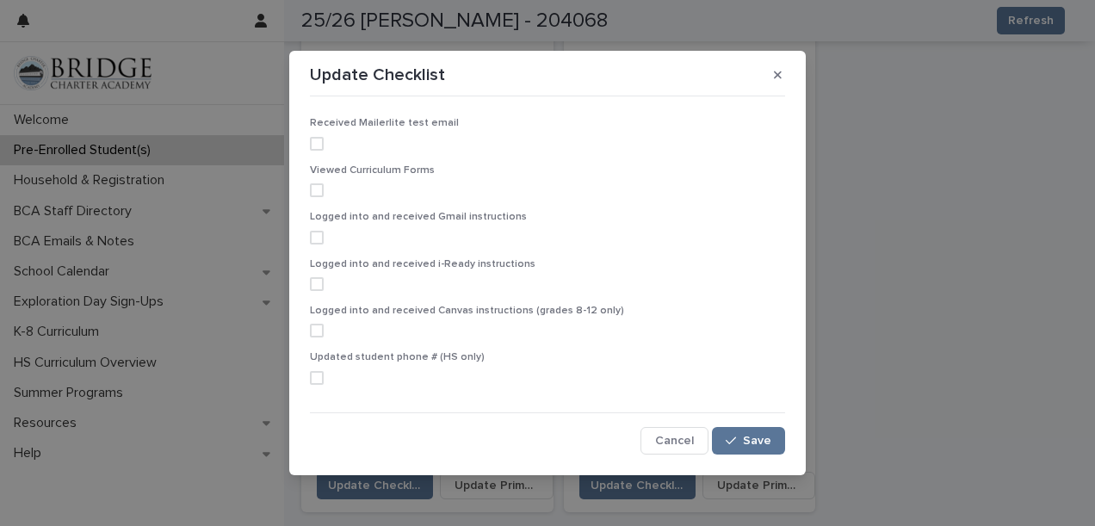
click at [310, 382] on span at bounding box center [317, 378] width 14 height 14
click at [733, 434] on button "Save" at bounding box center [748, 441] width 73 height 28
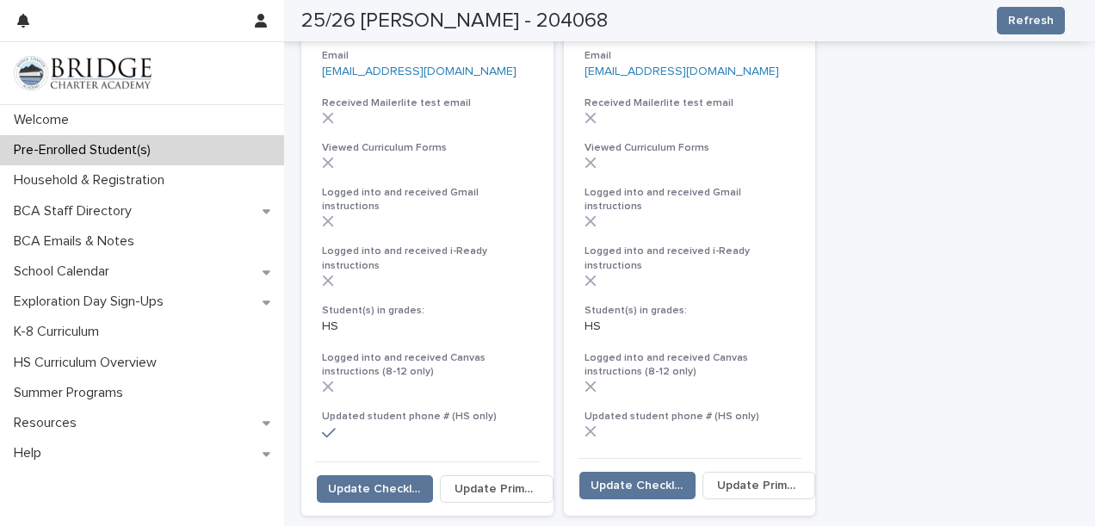
scroll to position [429, 0]
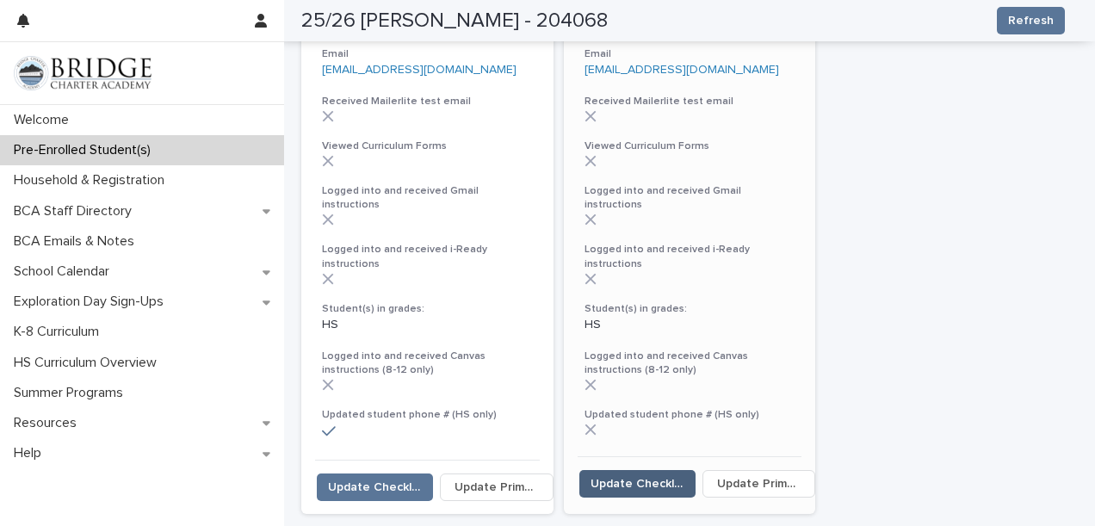
click at [653, 475] on span "Update Checklist" at bounding box center [638, 483] width 94 height 17
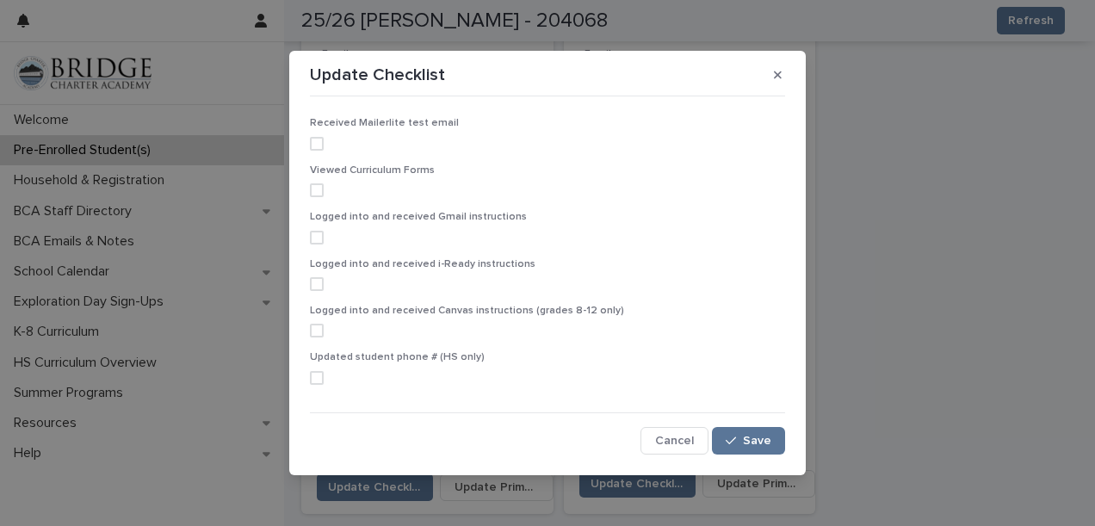
click at [310, 381] on span at bounding box center [317, 378] width 14 height 14
click at [745, 427] on button "Save" at bounding box center [748, 441] width 73 height 28
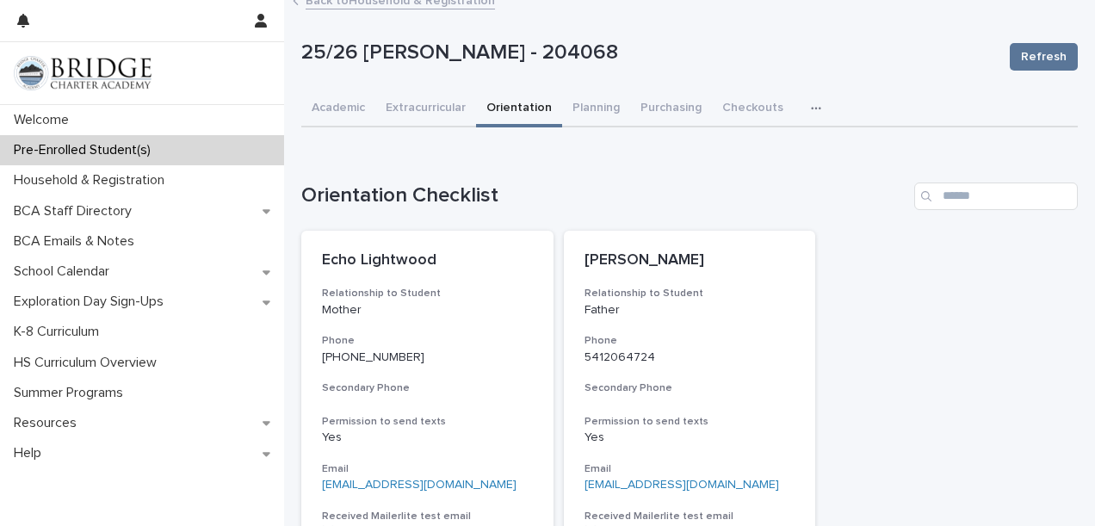
scroll to position [0, 0]
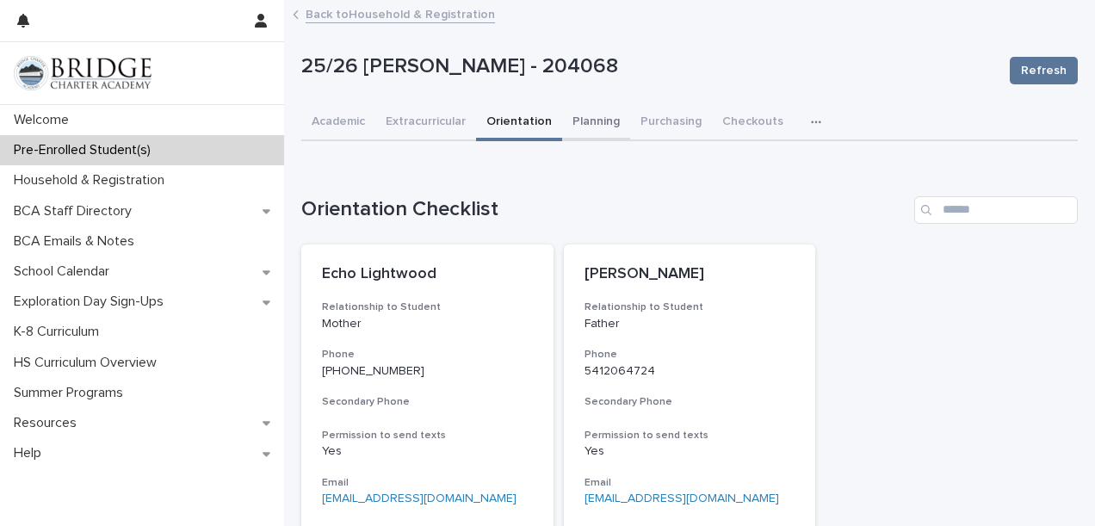
click at [595, 117] on button "Planning" at bounding box center [596, 123] width 68 height 36
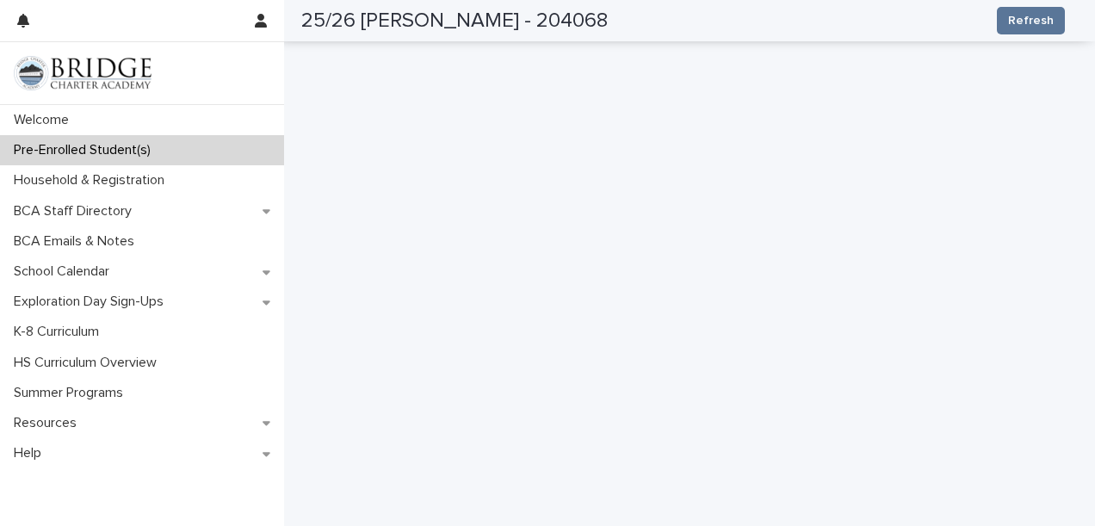
scroll to position [241, 0]
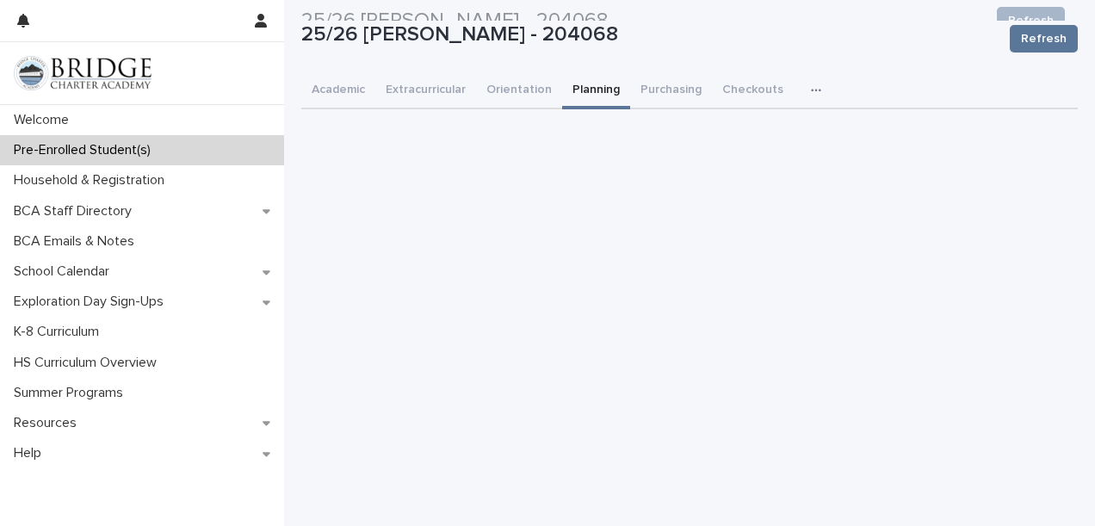
scroll to position [31, 0]
click at [671, 86] on div "**********" at bounding box center [689, 491] width 776 height 1041
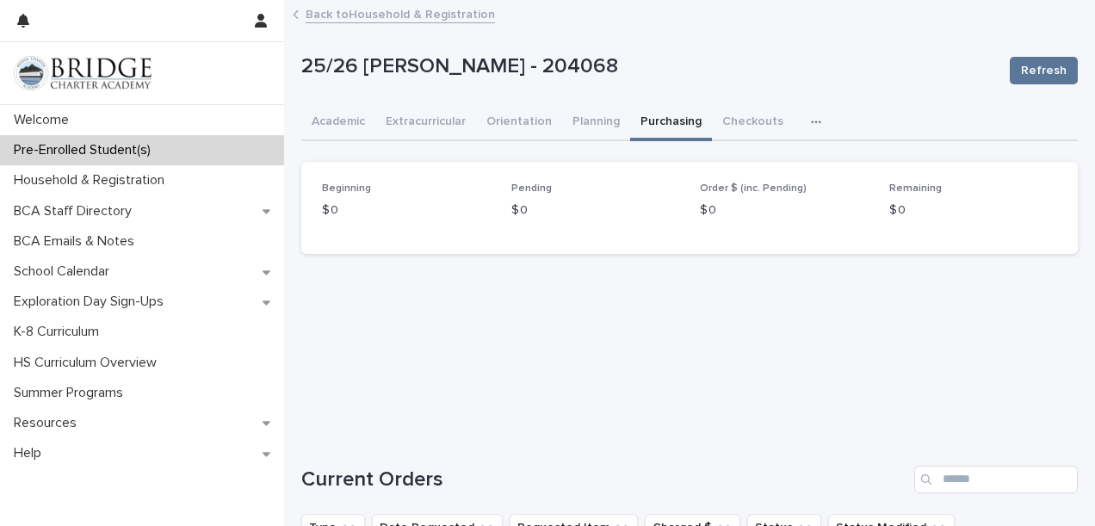
click at [811, 123] on icon "button" at bounding box center [816, 122] width 10 height 12
click at [788, 164] on button "General" at bounding box center [775, 167] width 114 height 26
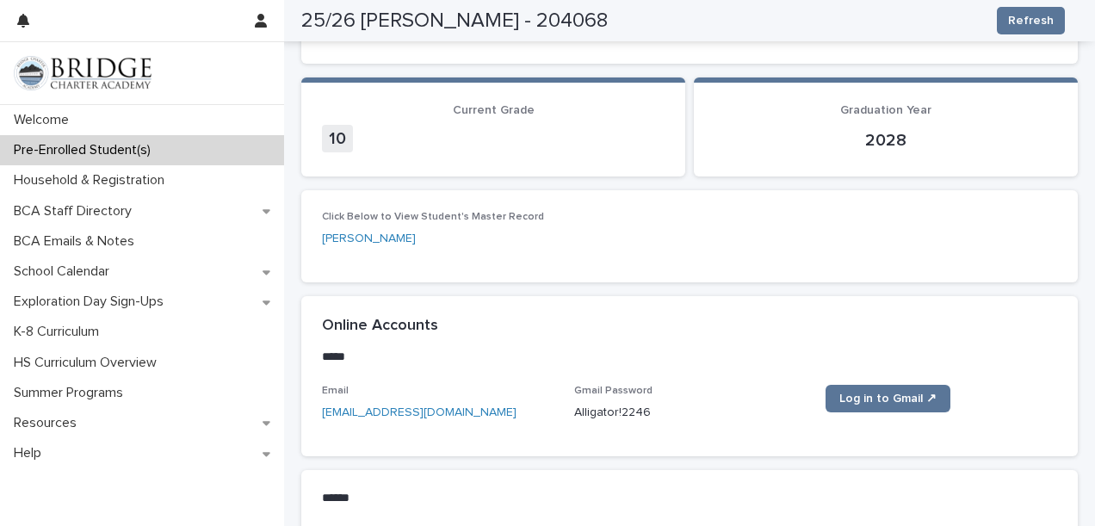
scroll to position [167, 0]
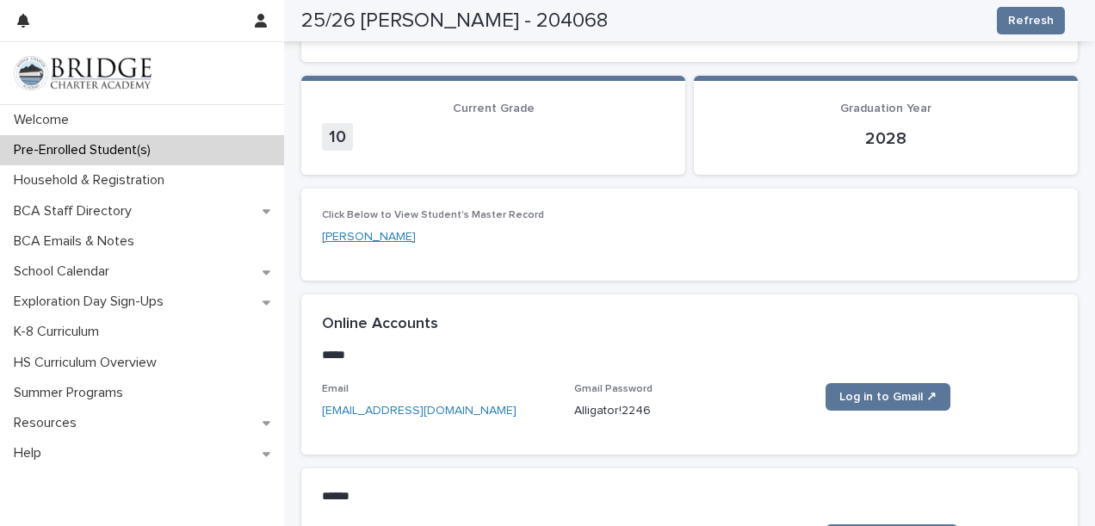
click at [370, 233] on link "[PERSON_NAME]" at bounding box center [369, 237] width 94 height 18
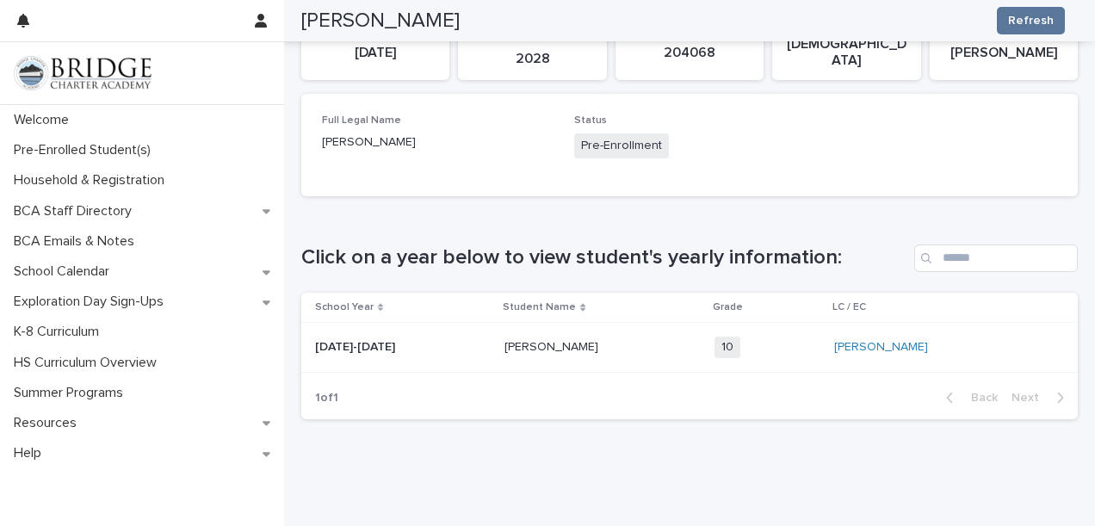
scroll to position [205, 0]
click at [534, 344] on p "[PERSON_NAME]" at bounding box center [602, 347] width 196 height 15
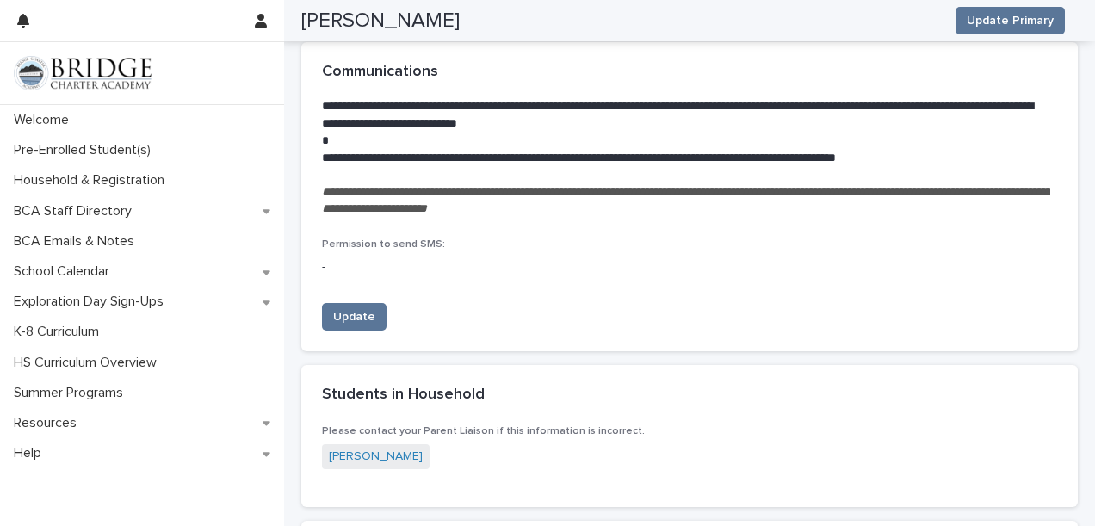
scroll to position [430, 0]
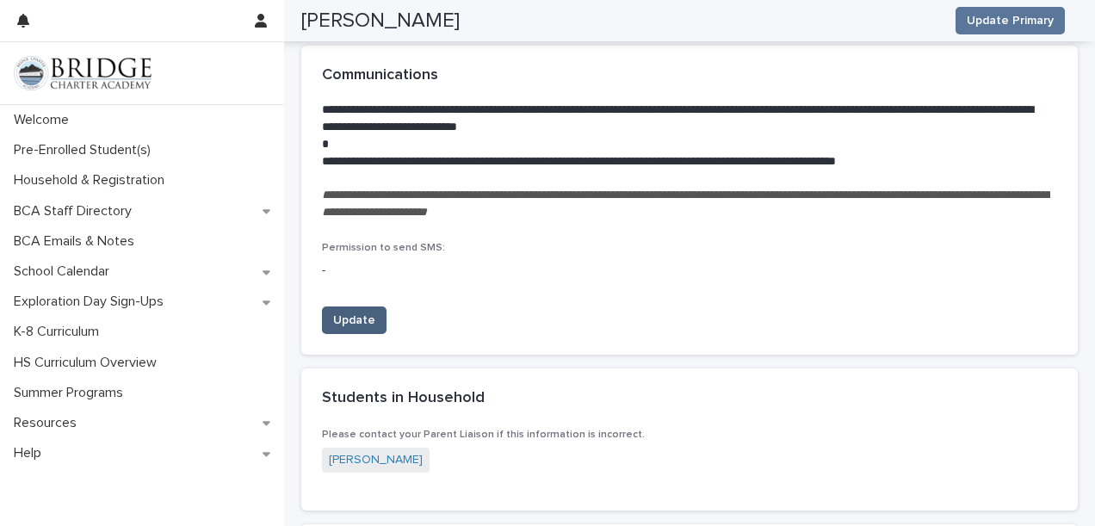
click at [343, 317] on span "Update" at bounding box center [354, 320] width 42 height 17
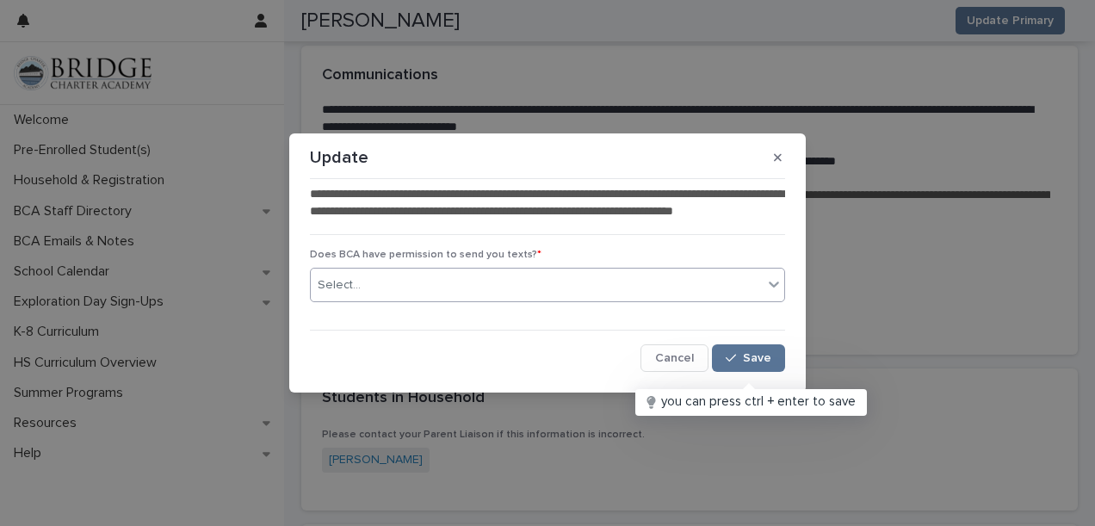
click at [425, 291] on div "Select..." at bounding box center [537, 285] width 452 height 28
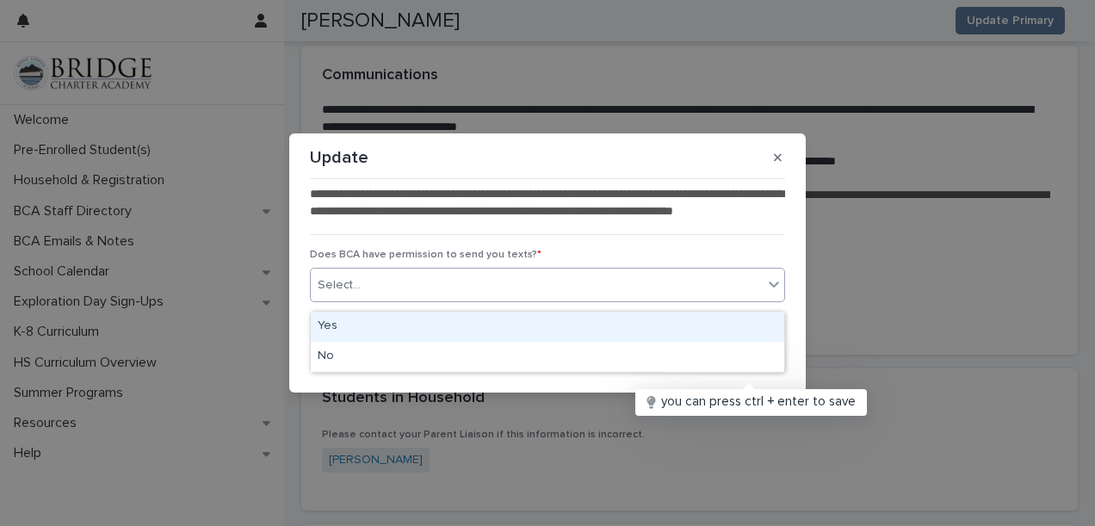
click at [410, 327] on div "Yes" at bounding box center [547, 327] width 473 height 30
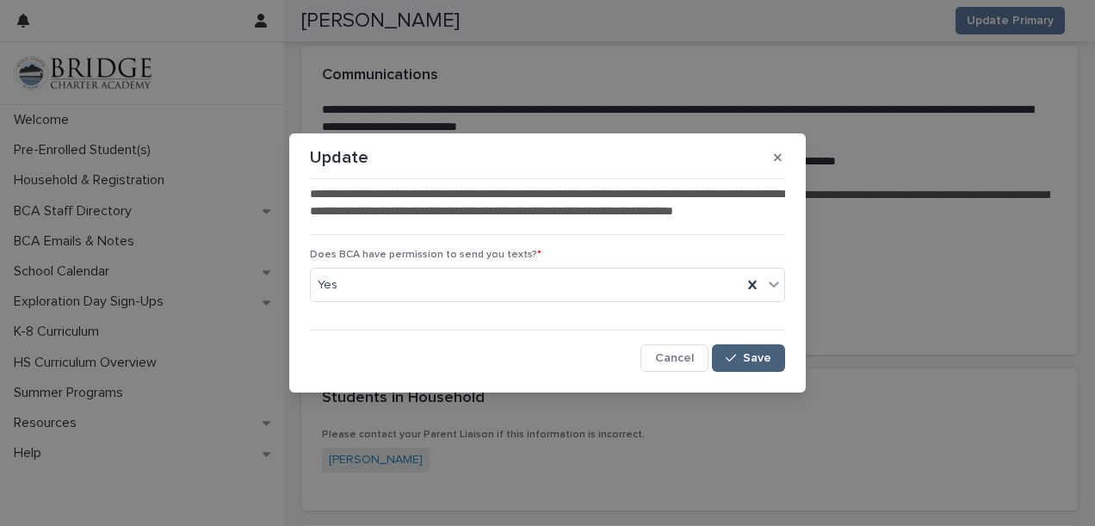
click at [759, 364] on span "Save" at bounding box center [757, 358] width 28 height 12
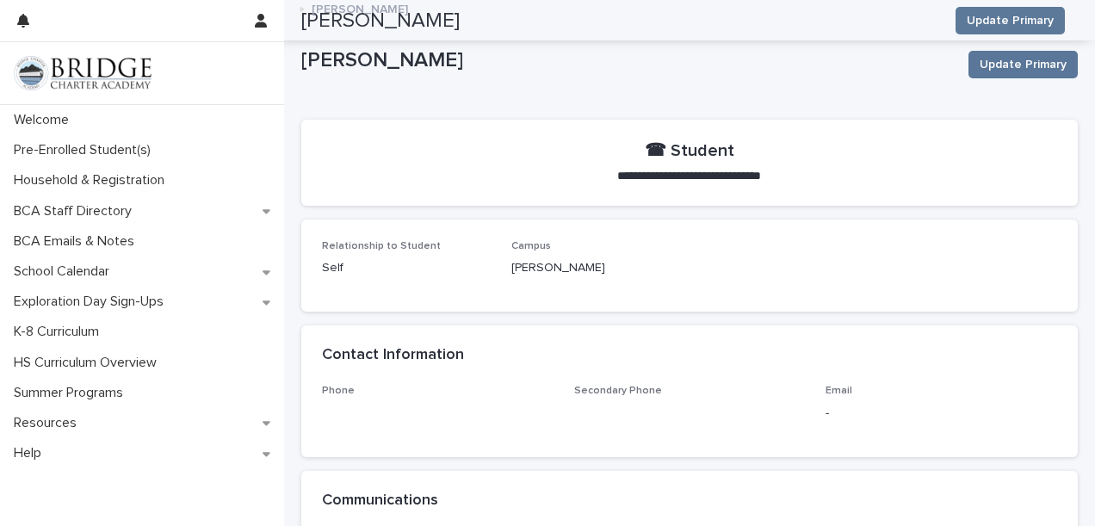
scroll to position [0, 0]
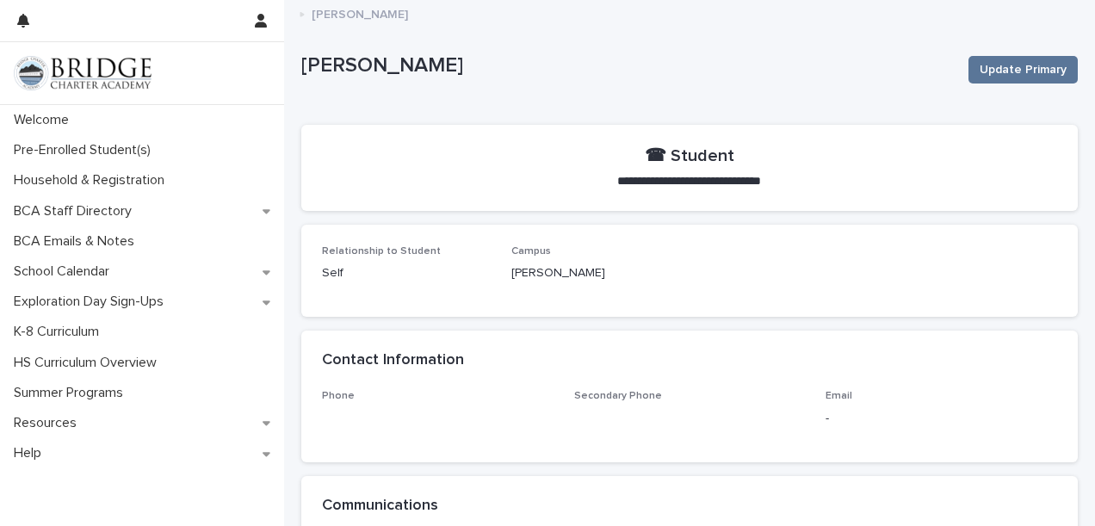
click at [301, 15] on icon at bounding box center [302, 15] width 4 height 4
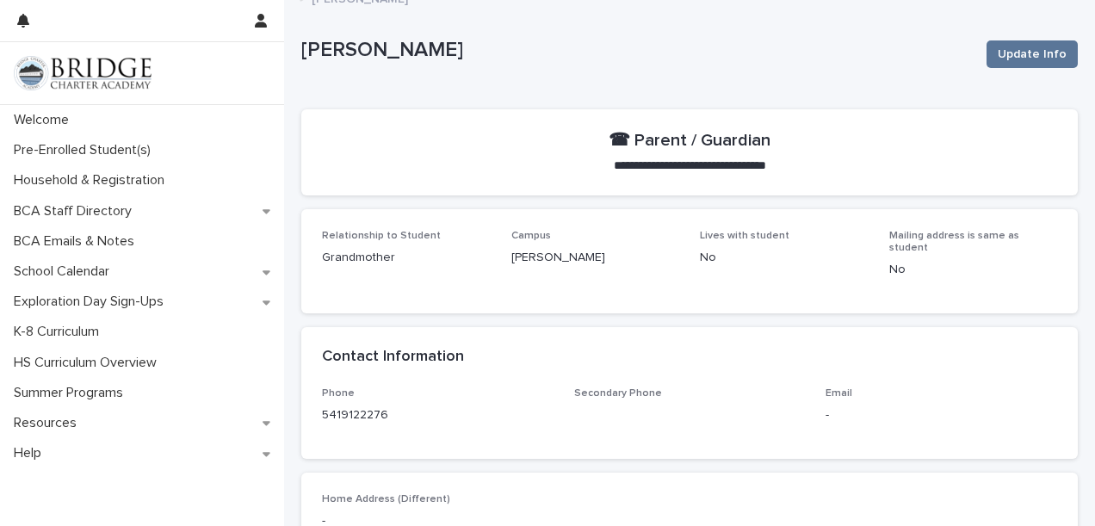
scroll to position [14, 0]
click at [1033, 44] on button "Update Info" at bounding box center [1031, 56] width 91 height 28
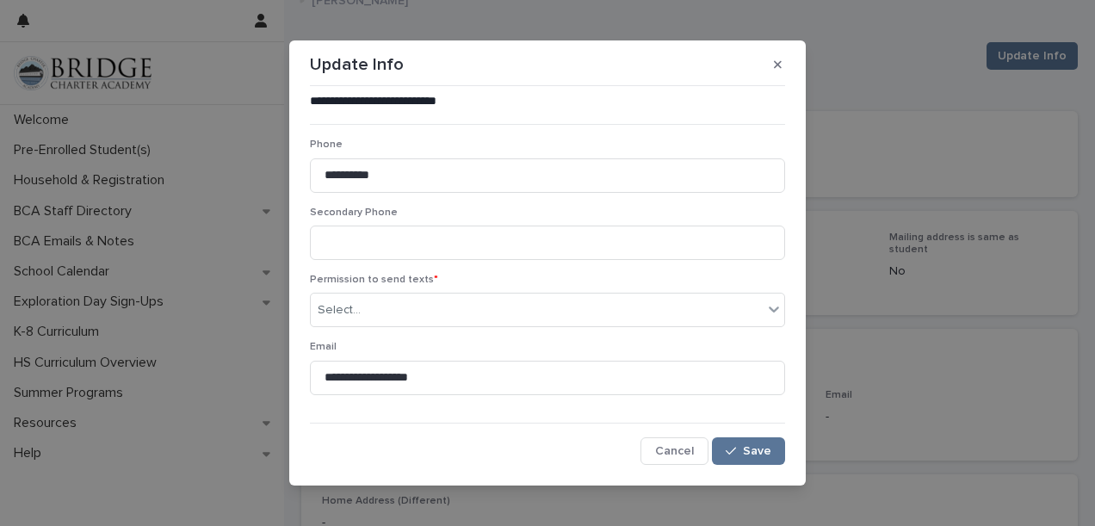
scroll to position [10, 0]
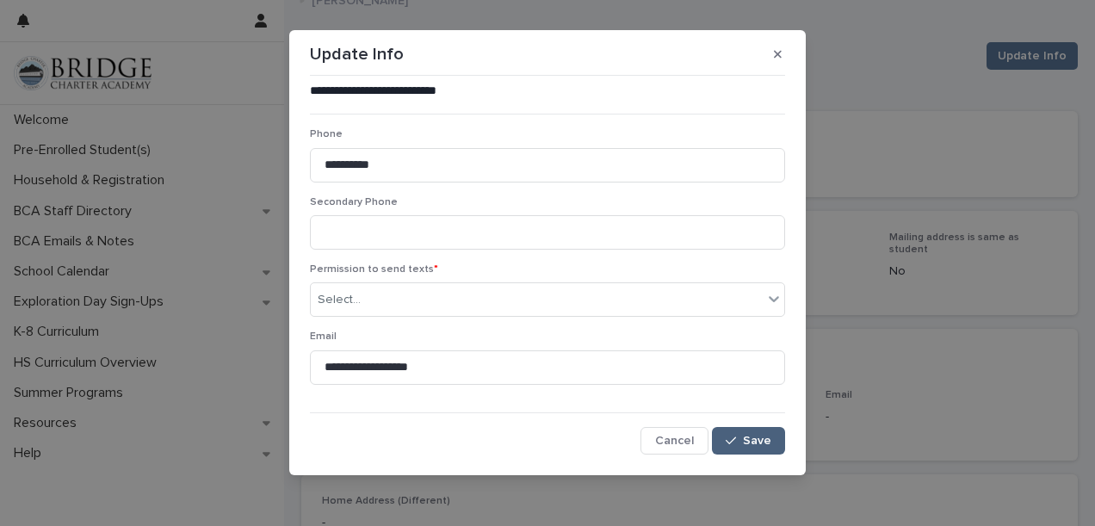
click at [737, 442] on div "button" at bounding box center [734, 441] width 17 height 12
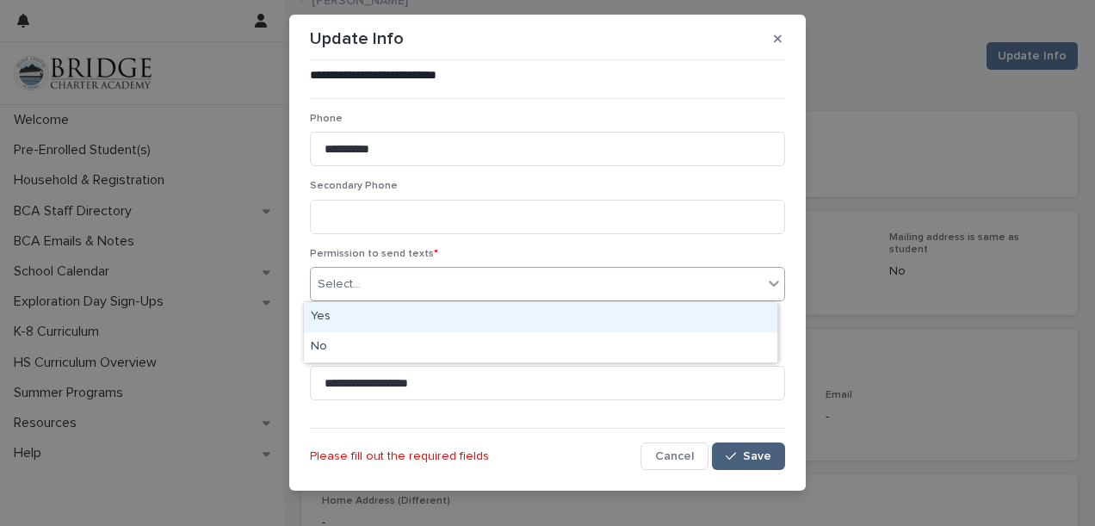
click at [677, 288] on div "Select..." at bounding box center [537, 284] width 452 height 28
click at [665, 318] on div "Yes" at bounding box center [540, 317] width 473 height 30
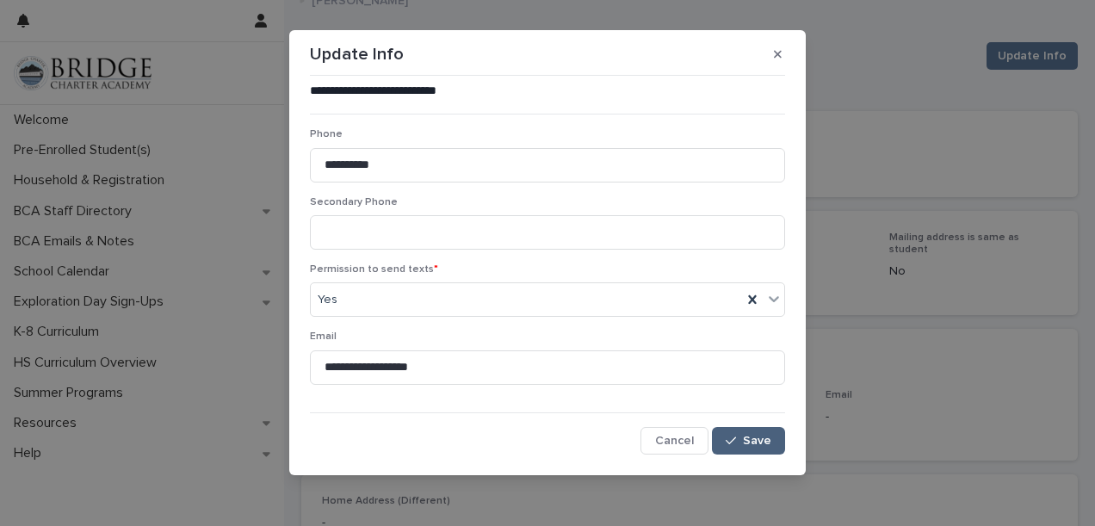
click at [746, 443] on span "Save" at bounding box center [757, 441] width 28 height 12
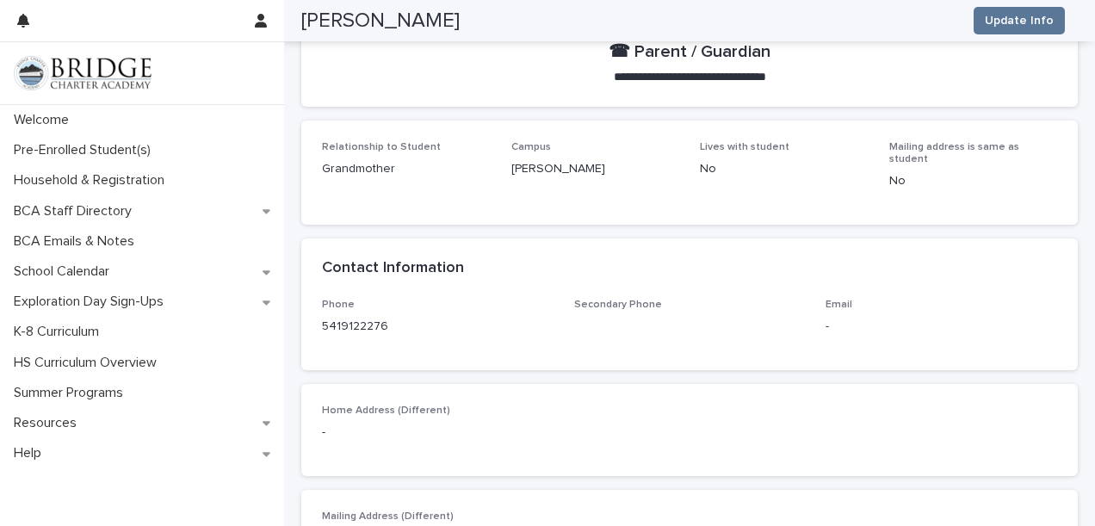
scroll to position [0, 0]
